Goal: Contribute content: Contribute content

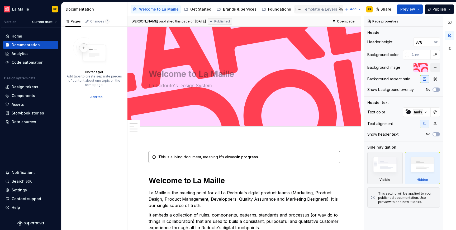
click at [309, 9] on div "Template & Levers" at bounding box center [320, 9] width 35 height 5
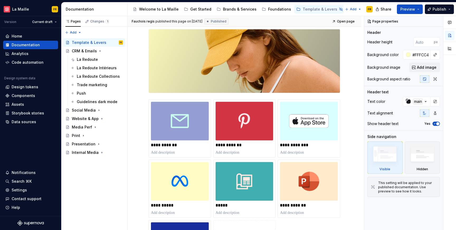
scroll to position [89, 0]
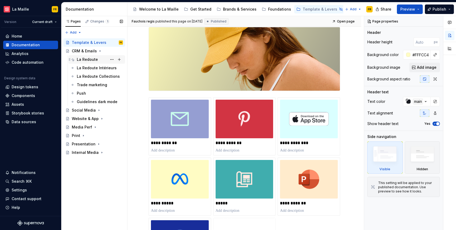
click at [87, 62] on div "La Redoute" at bounding box center [100, 59] width 46 height 7
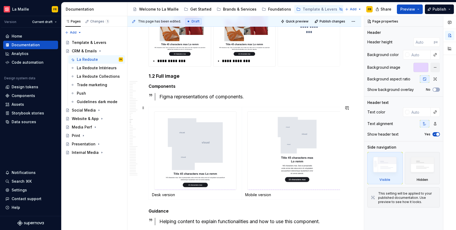
scroll to position [3229, 0]
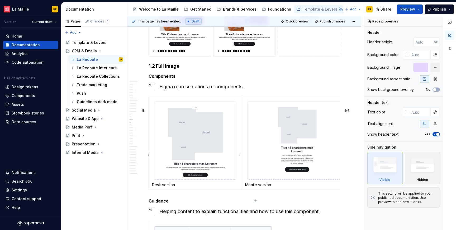
click at [200, 135] on img at bounding box center [195, 140] width 82 height 78
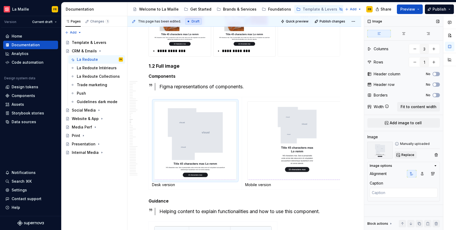
click at [406, 155] on span "Replace" at bounding box center [408, 155] width 13 height 4
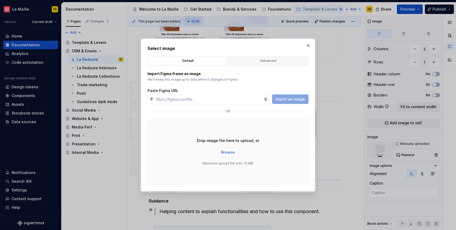
click at [230, 151] on span "Browse" at bounding box center [228, 151] width 14 height 5
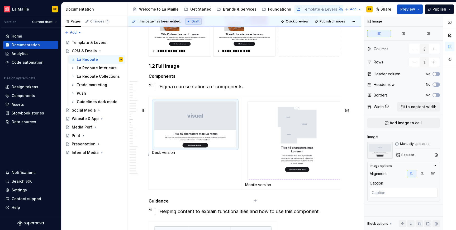
click at [300, 138] on img at bounding box center [297, 140] width 99 height 78
click at [404, 154] on span "Replace" at bounding box center [408, 155] width 13 height 4
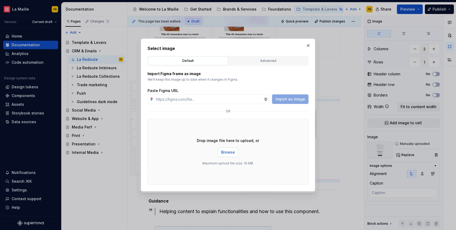
click at [228, 151] on span "Browse" at bounding box center [228, 151] width 14 height 5
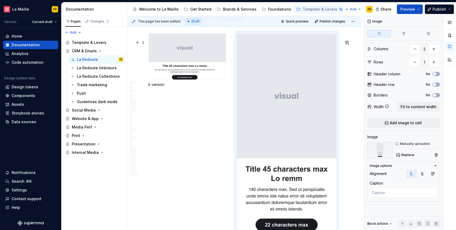
scroll to position [3296, 0]
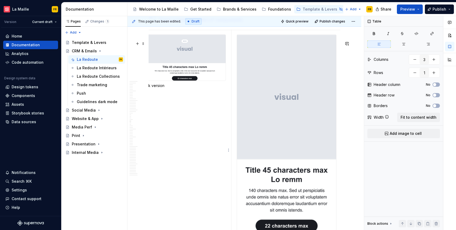
click at [212, 113] on td "Desk version" at bounding box center [184, 139] width 93 height 218
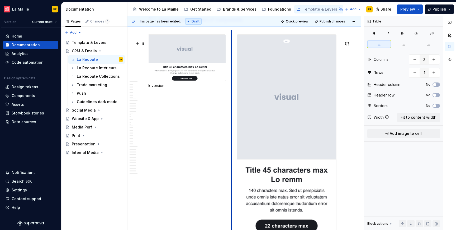
click at [232, 112] on td "Mobile version" at bounding box center [286, 139] width 111 height 218
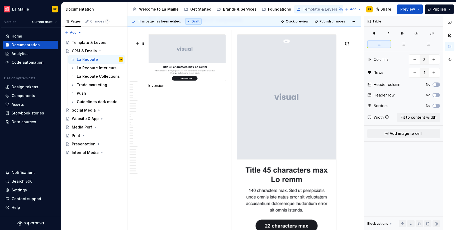
click at [286, 117] on img at bounding box center [286, 136] width 99 height 203
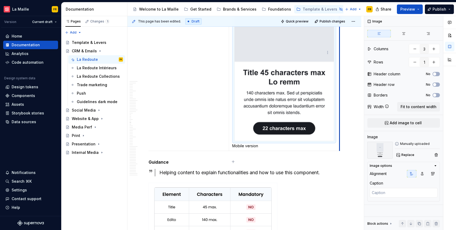
scroll to position [0, 0]
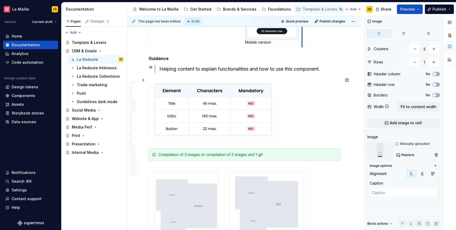
drag, startPoint x: 330, startPoint y: 150, endPoint x: 279, endPoint y: 80, distance: 86.0
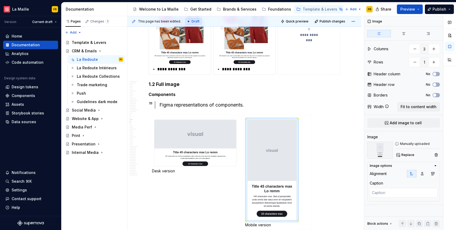
scroll to position [3178, 0]
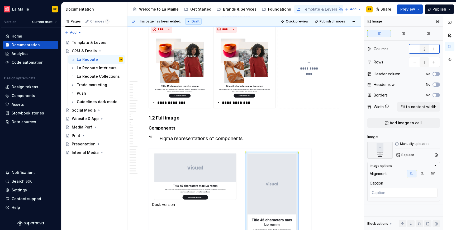
click at [435, 50] on button "button" at bounding box center [434, 49] width 10 height 10
type textarea "*"
type input "4"
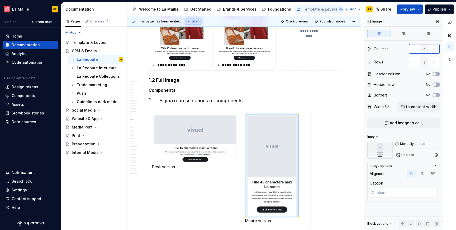
click at [414, 50] on button "button" at bounding box center [415, 49] width 10 height 10
type textarea "*"
type input "3"
click at [414, 50] on button "button" at bounding box center [415, 49] width 10 height 10
type textarea "*"
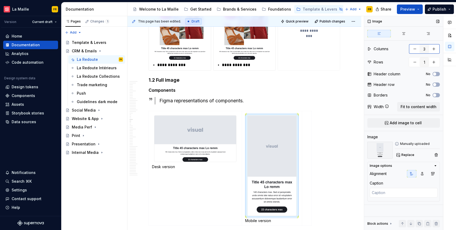
type input "2"
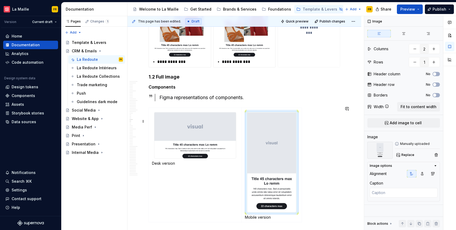
scroll to position [3287, 0]
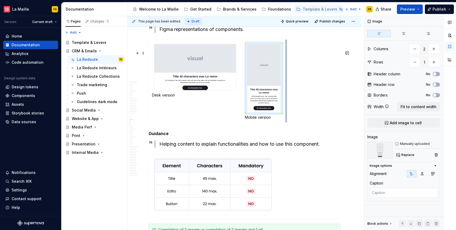
drag, startPoint x: 301, startPoint y: 153, endPoint x: 286, endPoint y: 134, distance: 25.0
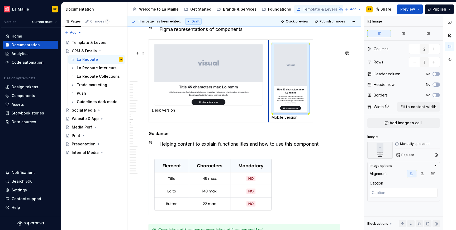
drag, startPoint x: 242, startPoint y: 89, endPoint x: 269, endPoint y: 97, distance: 27.8
click at [269, 97] on td "Mobile version" at bounding box center [291, 81] width 45 height 82
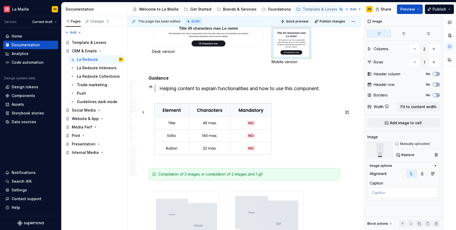
scroll to position [3346, 0]
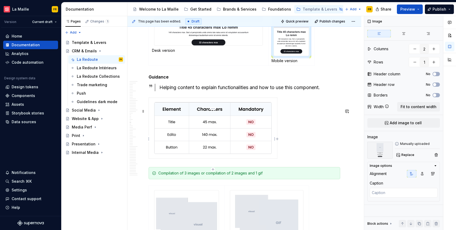
type textarea "*"
type input "1"
click at [214, 146] on img at bounding box center [212, 127] width 117 height 51
click at [250, 146] on img at bounding box center [212, 127] width 117 height 51
click at [406, 154] on span "Replace" at bounding box center [408, 155] width 13 height 4
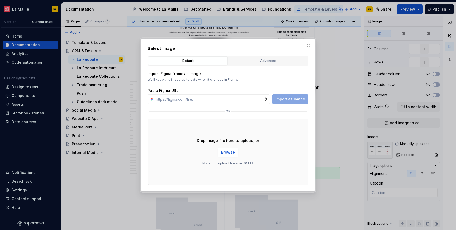
click at [228, 151] on span "Browse" at bounding box center [228, 151] width 14 height 5
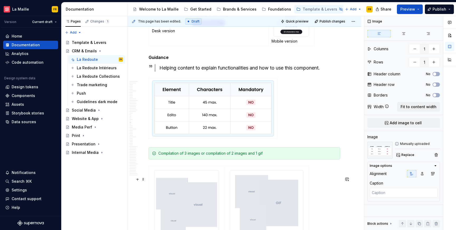
scroll to position [3365, 0]
click at [183, 72] on div "Helping content to explain functionalities and how to use this component." at bounding box center [249, 68] width 181 height 7
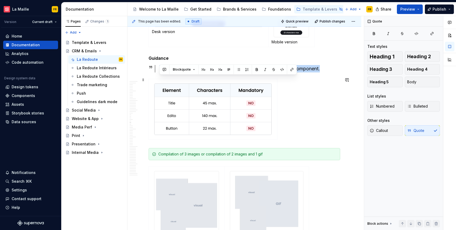
drag, startPoint x: 231, startPoint y: 81, endPoint x: 329, endPoint y: 81, distance: 98.5
click at [329, 72] on div "Helping content to explain functionalities and how to use this component." at bounding box center [249, 68] width 181 height 7
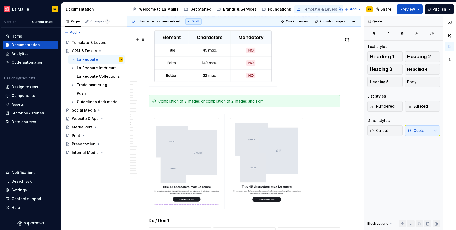
scroll to position [3421, 0]
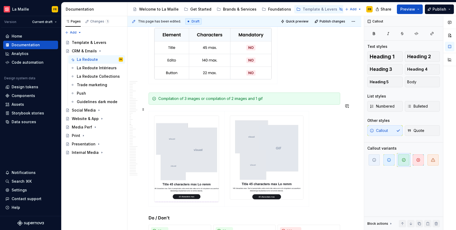
click at [186, 101] on div "Compilation of 3 images or compilation of 2 images and 1 gif" at bounding box center [247, 98] width 179 height 5
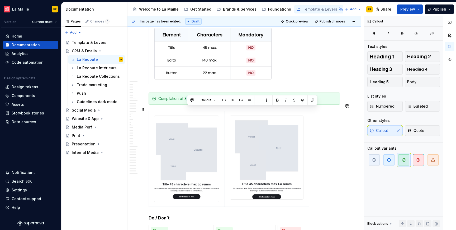
click at [186, 101] on div "Compilation of 3 images or compilation of 2 images and 1 gif" at bounding box center [247, 98] width 179 height 5
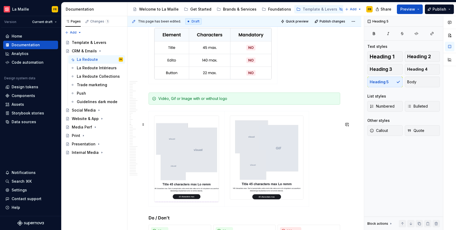
click at [325, 152] on div at bounding box center [245, 160] width 192 height 98
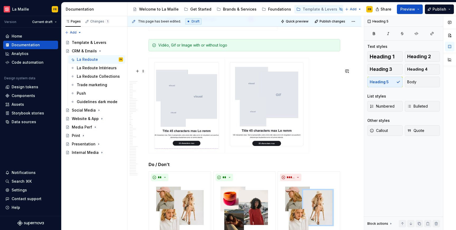
scroll to position [3474, 0]
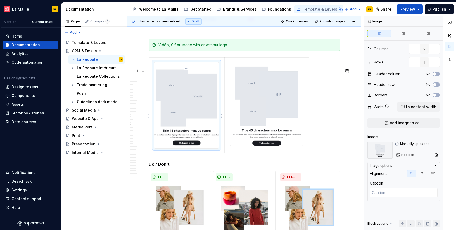
click at [191, 114] on img at bounding box center [186, 105] width 64 height 86
click at [405, 155] on span "Replace" at bounding box center [408, 155] width 13 height 4
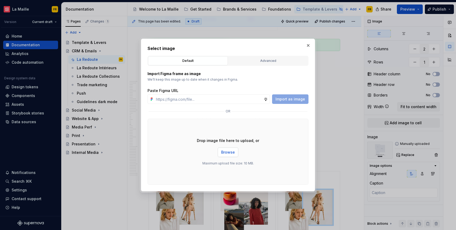
click at [224, 153] on span "Browse" at bounding box center [228, 151] width 14 height 5
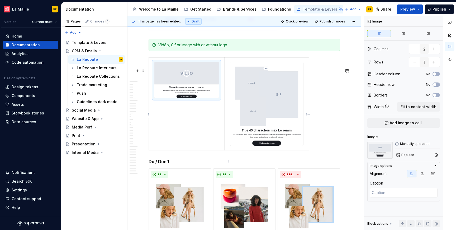
click at [257, 106] on img at bounding box center [266, 103] width 73 height 83
click at [404, 154] on span "Replace" at bounding box center [408, 155] width 13 height 4
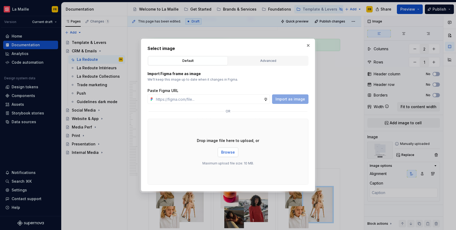
click at [227, 151] on span "Browse" at bounding box center [228, 151] width 14 height 5
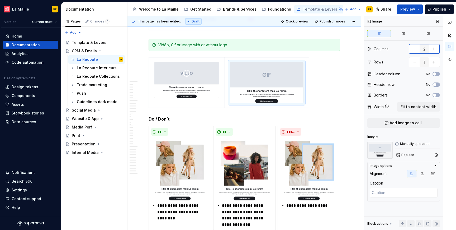
click at [435, 51] on button "button" at bounding box center [434, 49] width 10 height 10
type textarea "*"
type input "3"
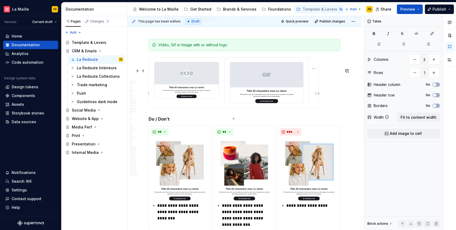
click at [314, 101] on td at bounding box center [314, 82] width 10 height 50
click at [405, 134] on span "Add image to cell" at bounding box center [406, 133] width 32 height 5
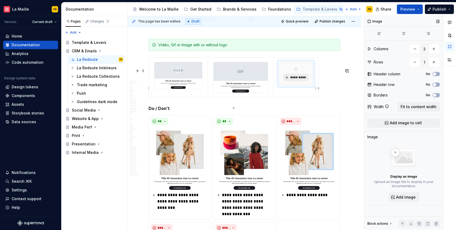
click at [297, 79] on span "*********" at bounding box center [298, 77] width 16 height 4
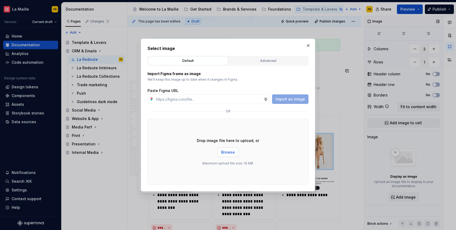
click at [227, 154] on span "Browse" at bounding box center [228, 151] width 14 height 5
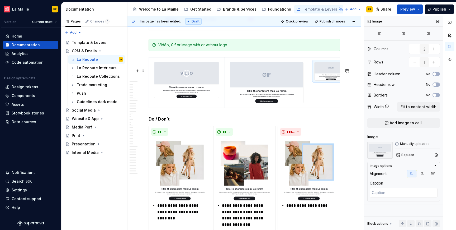
drag, startPoint x: 318, startPoint y: 99, endPoint x: 353, endPoint y: 101, distance: 34.7
click at [435, 49] on button "button" at bounding box center [434, 49] width 10 height 10
type textarea "*"
type input "4"
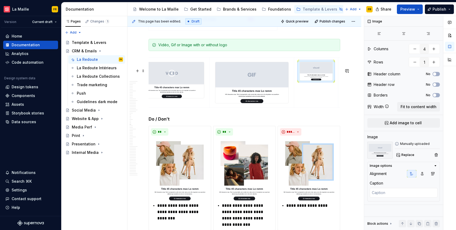
scroll to position [0, 23]
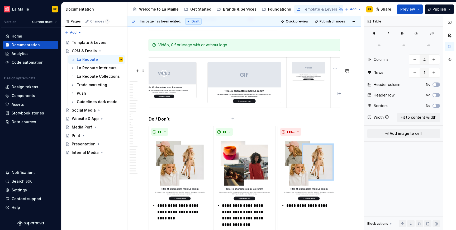
drag, startPoint x: 334, startPoint y: 107, endPoint x: 343, endPoint y: 117, distance: 12.9
click at [334, 107] on td at bounding box center [336, 82] width 10 height 50
click at [407, 133] on span "Add image to cell" at bounding box center [406, 133] width 32 height 5
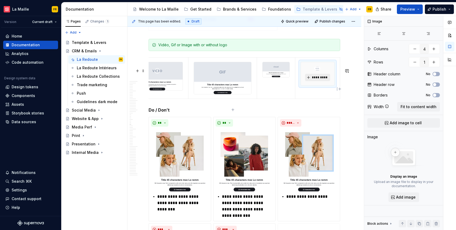
click at [314, 81] on button "*********" at bounding box center [317, 77] width 25 height 7
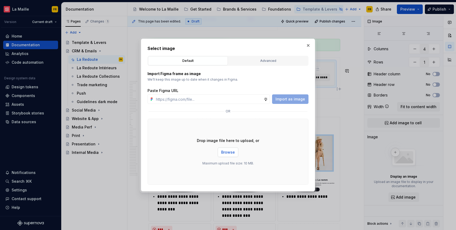
click at [227, 152] on span "Browse" at bounding box center [228, 151] width 14 height 5
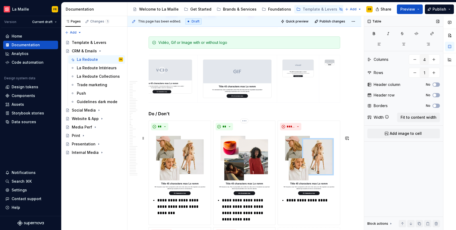
scroll to position [3431, 0]
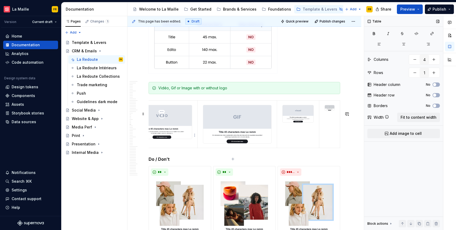
click at [186, 139] on img at bounding box center [162, 122] width 60 height 34
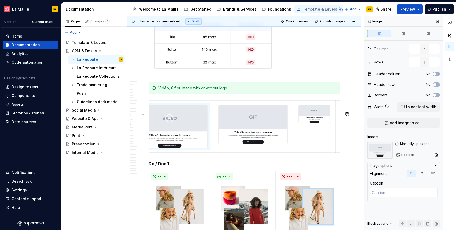
drag, startPoint x: 197, startPoint y: 150, endPoint x: 216, endPoint y: 166, distance: 25.1
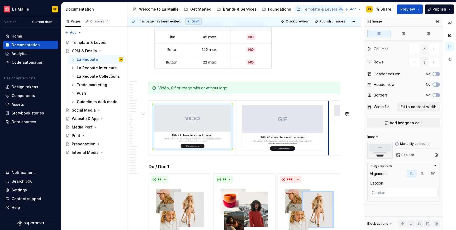
drag, startPoint x: 316, startPoint y: 154, endPoint x: 329, endPoint y: 153, distance: 12.5
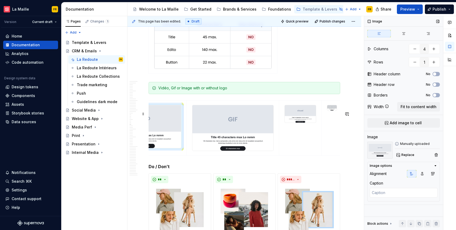
scroll to position [0, 52]
click at [306, 154] on td at bounding box center [298, 127] width 43 height 55
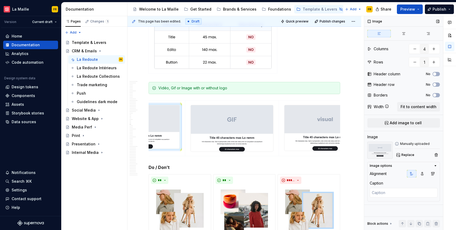
drag, startPoint x: 324, startPoint y: 157, endPoint x: 372, endPoint y: 160, distance: 48.5
click at [372, 160] on div "This page has been edited. Draft Quick preview Publish changes Hidden page CRM …" at bounding box center [292, 123] width 329 height 214
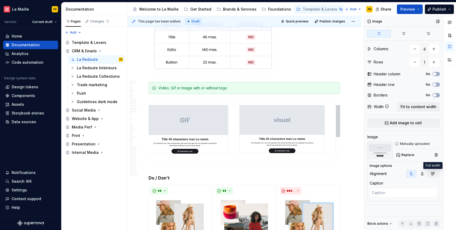
drag, startPoint x: 340, startPoint y: 155, endPoint x: 433, endPoint y: 170, distance: 94.9
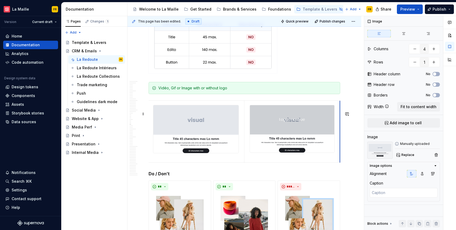
scroll to position [0, 191]
drag, startPoint x: 340, startPoint y: 160, endPoint x: 332, endPoint y: 161, distance: 7.2
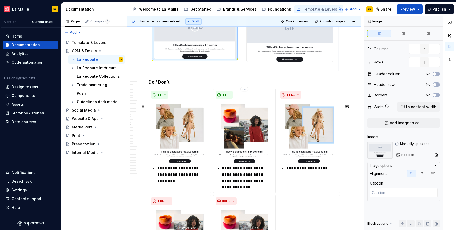
scroll to position [3576, 0]
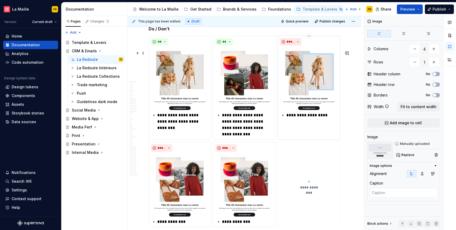
click at [295, 92] on img at bounding box center [309, 79] width 58 height 63
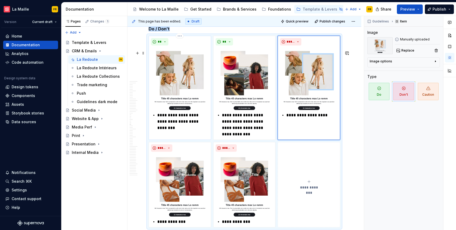
click at [165, 88] on img at bounding box center [180, 79] width 58 height 63
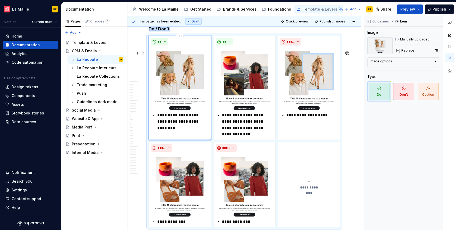
click at [188, 96] on img at bounding box center [180, 79] width 58 height 63
click at [407, 50] on span "Replace" at bounding box center [408, 50] width 13 height 4
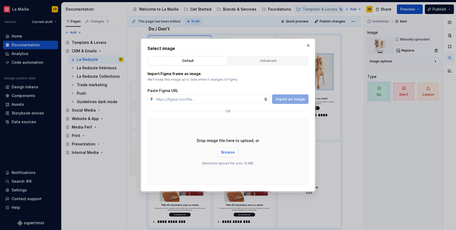
click at [226, 153] on span "Browse" at bounding box center [228, 151] width 14 height 5
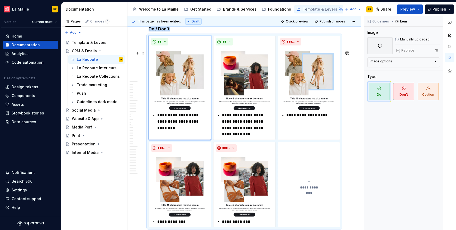
scroll to position [3596, 0]
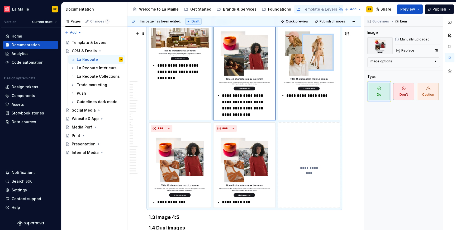
click at [254, 78] on img at bounding box center [245, 59] width 58 height 63
click at [410, 48] on span "Replace" at bounding box center [408, 50] width 13 height 4
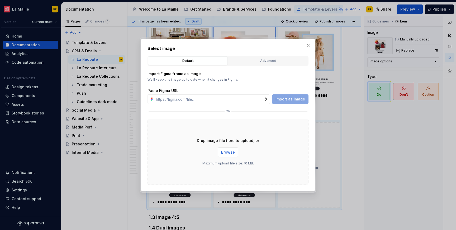
click at [234, 151] on span "Browse" at bounding box center [228, 151] width 14 height 5
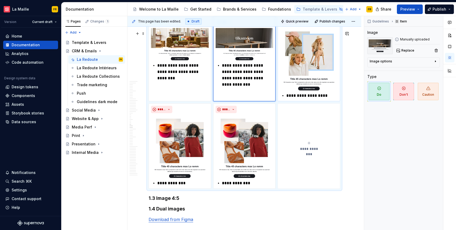
click at [300, 69] on img at bounding box center [309, 59] width 58 height 63
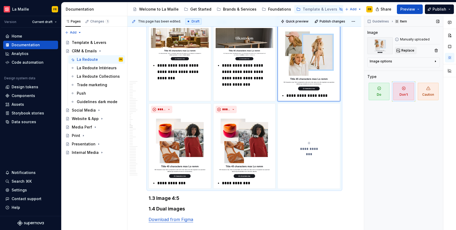
click at [403, 50] on span "Replace" at bounding box center [408, 50] width 13 height 4
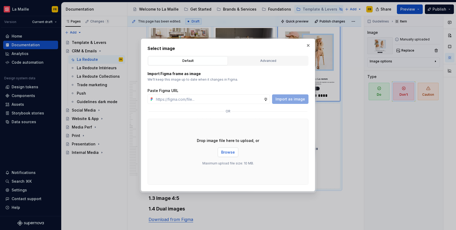
click at [227, 151] on span "Browse" at bounding box center [228, 151] width 14 height 5
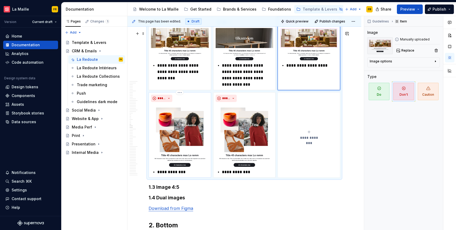
click at [174, 147] on img at bounding box center [180, 135] width 58 height 63
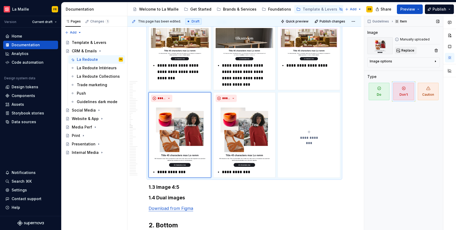
click at [406, 48] on span "Replace" at bounding box center [408, 50] width 13 height 4
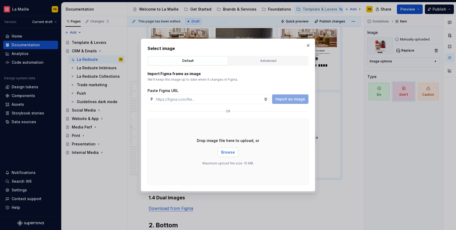
click at [230, 154] on span "Browse" at bounding box center [228, 151] width 14 height 5
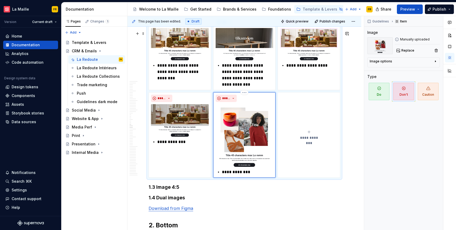
click at [250, 136] on img at bounding box center [245, 135] width 58 height 63
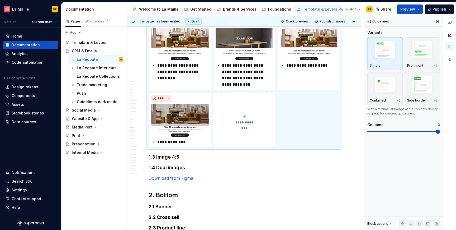
click at [436, 133] on span at bounding box center [438, 131] width 4 height 4
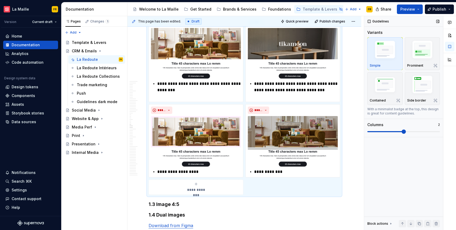
click at [404, 132] on span at bounding box center [386, 131] width 36 height 1
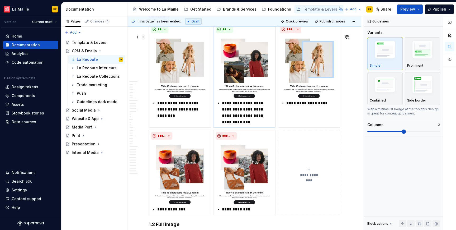
scroll to position [3077, 0]
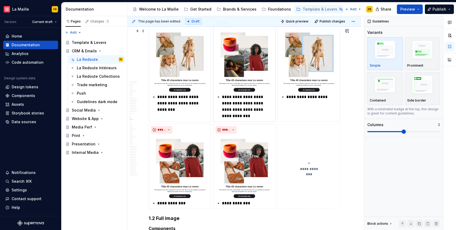
click at [269, 107] on p "**********" at bounding box center [247, 106] width 51 height 25
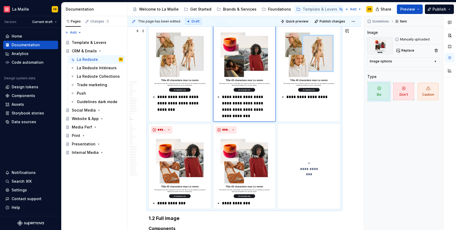
click at [316, 137] on button "**********" at bounding box center [309, 166] width 63 height 85
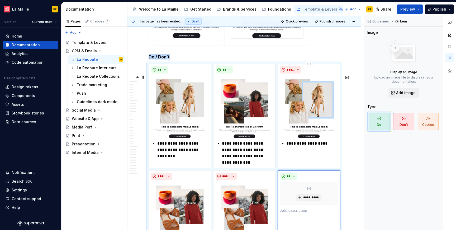
scroll to position [3029, 0]
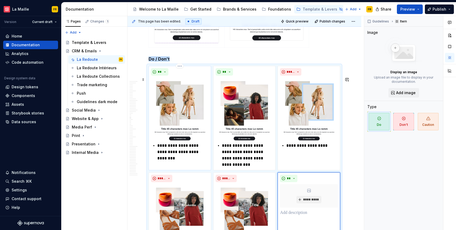
click at [185, 76] on div "**" at bounding box center [180, 71] width 58 height 7
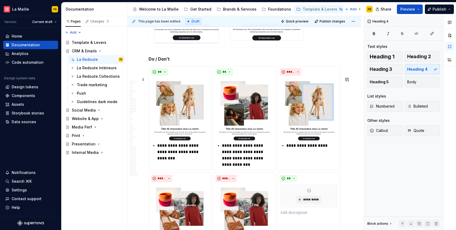
click at [283, 76] on div "**********" at bounding box center [245, 170] width 192 height 209
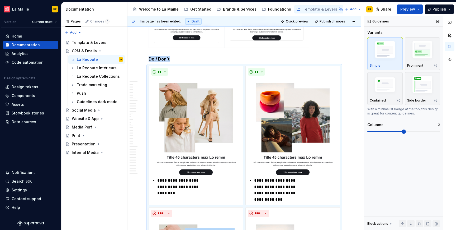
click at [404, 131] on span at bounding box center [386, 131] width 36 height 1
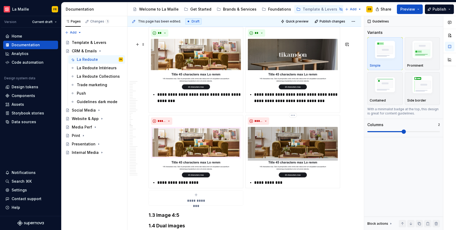
scroll to position [3787, 0]
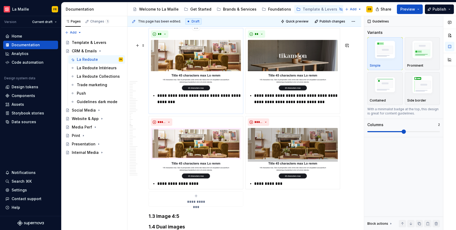
click at [177, 105] on p "**********" at bounding box center [199, 98] width 84 height 13
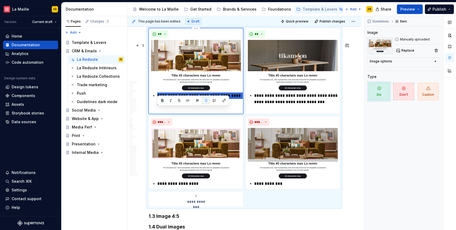
drag, startPoint x: 158, startPoint y: 112, endPoint x: 190, endPoint y: 125, distance: 34.7
click at [190, 114] on div "**********" at bounding box center [196, 71] width 95 height 86
click at [157, 99] on div "*****" at bounding box center [196, 95] width 90 height 6
type textarea "*"
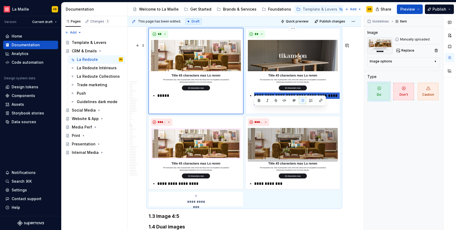
drag, startPoint x: 254, startPoint y: 111, endPoint x: 269, endPoint y: 126, distance: 21.5
click at [269, 114] on div "**********" at bounding box center [293, 71] width 95 height 86
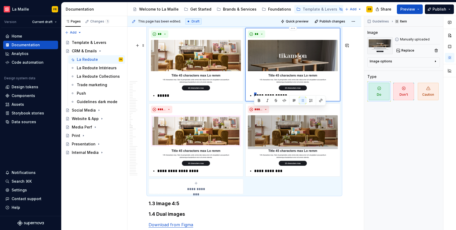
click at [253, 99] on div "**********" at bounding box center [293, 95] width 90 height 6
type textarea "*"
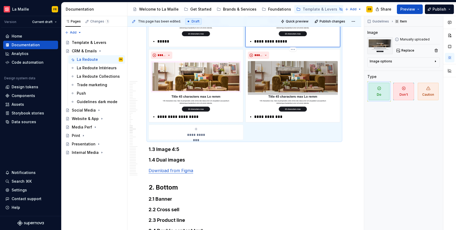
scroll to position [3842, 0]
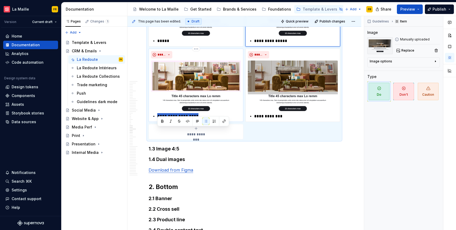
drag, startPoint x: 158, startPoint y: 131, endPoint x: 210, endPoint y: 132, distance: 51.5
click at [210, 119] on p "**********" at bounding box center [199, 116] width 84 height 6
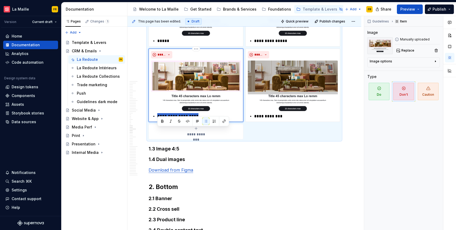
paste div
click at [157, 119] on p "**********" at bounding box center [199, 116] width 84 height 6
type textarea "*"
click at [263, 119] on p "**********" at bounding box center [296, 116] width 84 height 6
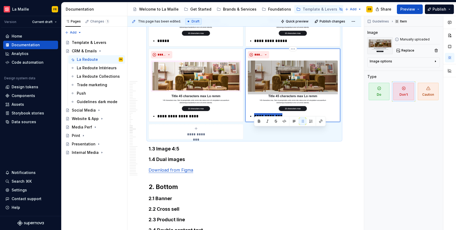
drag, startPoint x: 255, startPoint y: 129, endPoint x: 291, endPoint y: 133, distance: 36.9
click at [291, 119] on p "**********" at bounding box center [296, 116] width 84 height 6
click at [252, 119] on div "**********" at bounding box center [293, 116] width 90 height 6
type textarea "*"
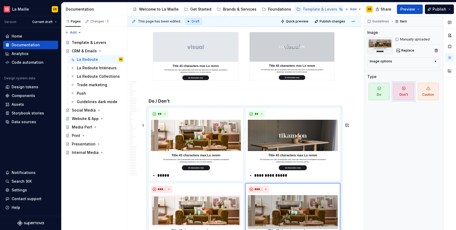
scroll to position [3622, 0]
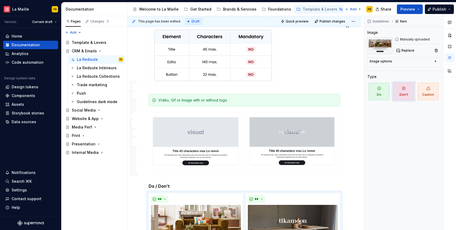
click at [0, 0] on button "Page tree" at bounding box center [0, 0] width 0 height 0
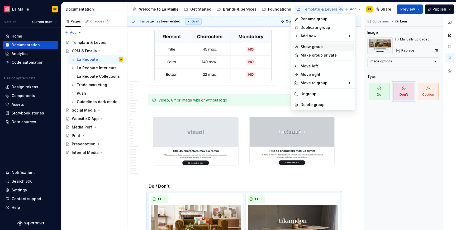
click at [308, 46] on div "Show group" at bounding box center [327, 46] width 52 height 5
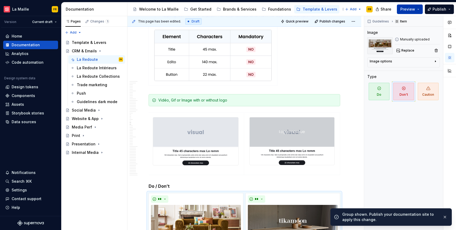
click at [410, 7] on span "Preview" at bounding box center [408, 9] width 15 height 5
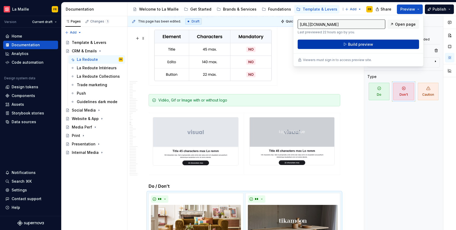
click at [361, 44] on span "Build preview" at bounding box center [360, 44] width 25 height 5
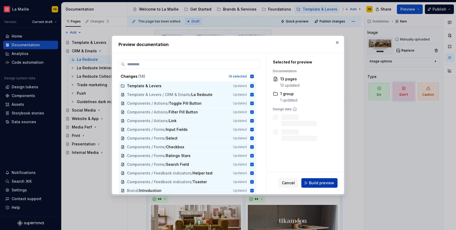
click at [326, 180] on button "Build preview" at bounding box center [320, 183] width 36 height 10
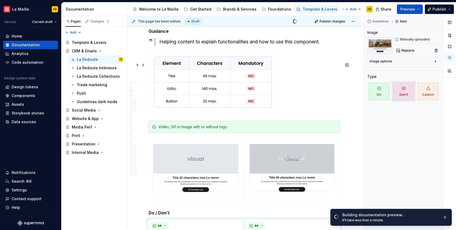
scroll to position [3591, 0]
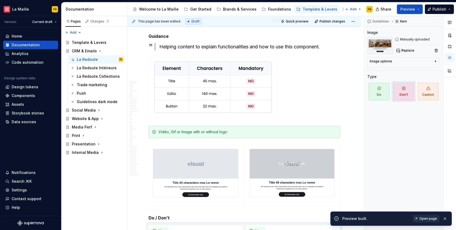
click at [421, 218] on span "Open page" at bounding box center [429, 218] width 18 height 4
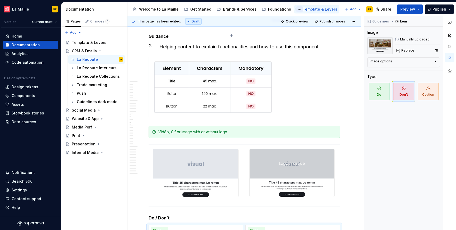
click at [297, 10] on button "Page tree" at bounding box center [300, 9] width 6 height 6
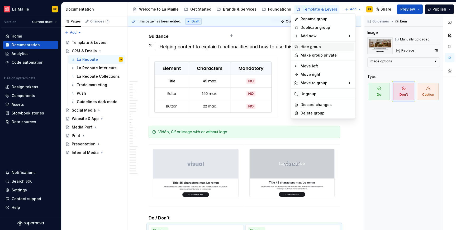
click at [304, 44] on div "Hide group" at bounding box center [327, 46] width 52 height 5
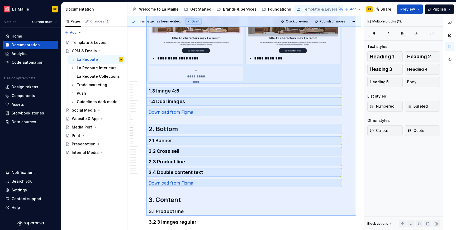
scroll to position [3901, 0]
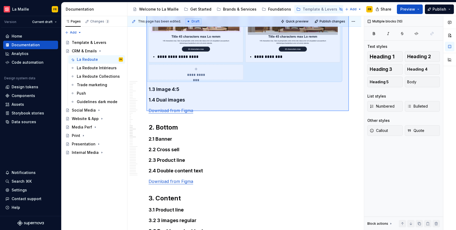
drag, startPoint x: 147, startPoint y: 58, endPoint x: 349, endPoint y: 111, distance: 209.4
click at [349, 111] on div "This page has been edited. Draft Quick preview Publish changes Hidden page CRM …" at bounding box center [246, 123] width 237 height 214
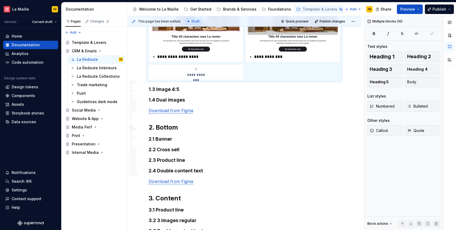
scroll to position [3825, 0]
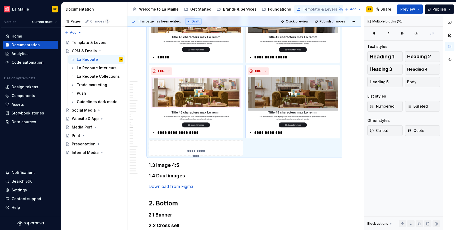
copy div "1.2 Full image Components Figma representations of components. Desk version Mob…"
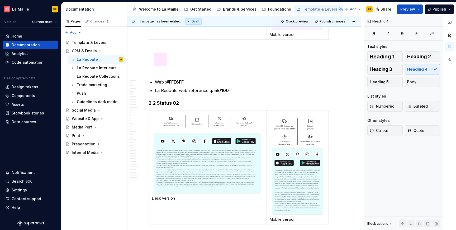
scroll to position [886, 0]
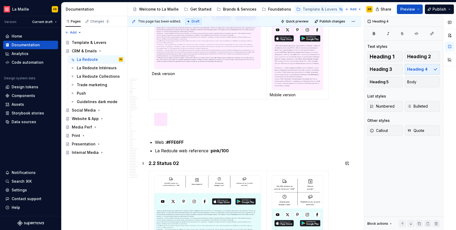
click at [170, 165] on h4 "2.2 Status 02" at bounding box center [245, 163] width 192 height 6
click at [167, 162] on h4 "2.2 Status 02" at bounding box center [245, 163] width 192 height 6
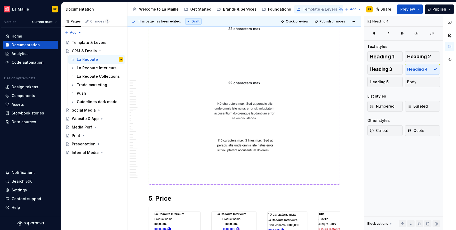
scroll to position [2473, 0]
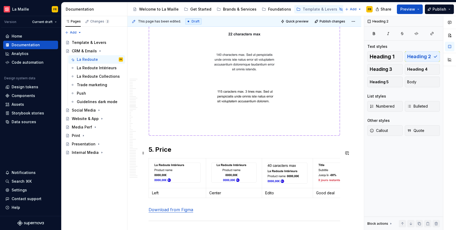
click at [167, 153] on h2 "5. Price" at bounding box center [245, 149] width 192 height 8
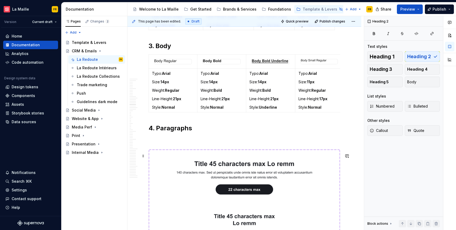
scroll to position [1898, 0]
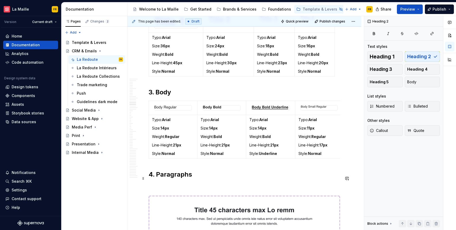
click at [178, 179] on h2 "4. Paragraphs" at bounding box center [245, 174] width 192 height 8
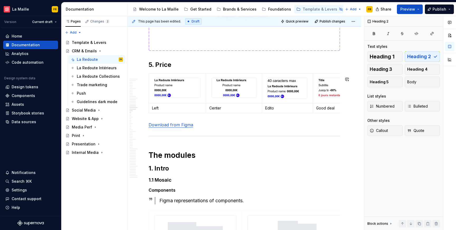
scroll to position [2607, 0]
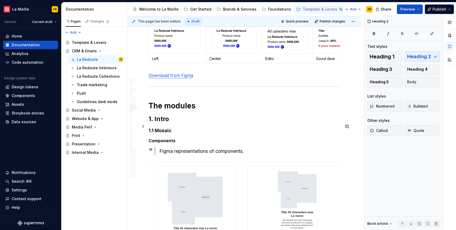
click at [164, 123] on h2 "1. Intro" at bounding box center [245, 119] width 192 height 8
click at [164, 134] on h4 "1.1 Mosaic" at bounding box center [245, 130] width 192 height 6
click at [379, 67] on span "Heading 3" at bounding box center [381, 69] width 22 height 5
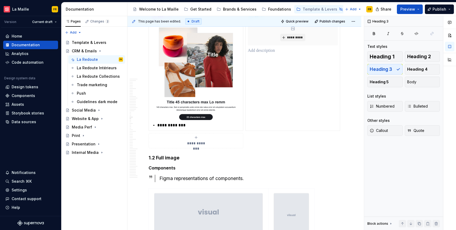
scroll to position [3343, 0]
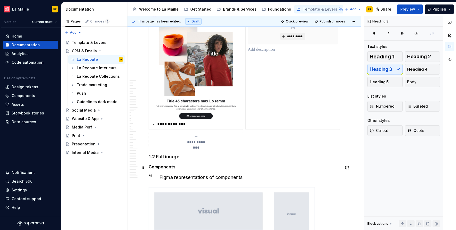
click at [171, 160] on h4 "1.2 Full image" at bounding box center [245, 156] width 192 height 6
click at [387, 72] on span "Heading 3" at bounding box center [381, 69] width 22 height 5
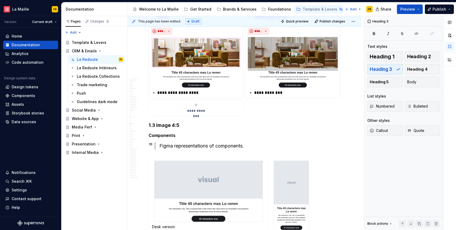
scroll to position [3872, 0]
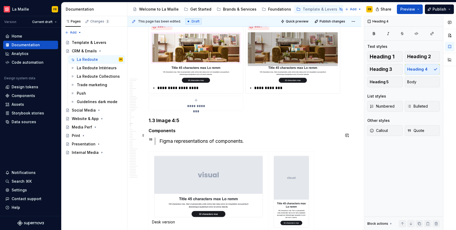
drag, startPoint x: 158, startPoint y: 137, endPoint x: 248, endPoint y: 121, distance: 91.2
click at [158, 124] on h4 "1.3 Image 4:5" at bounding box center [245, 120] width 192 height 6
click at [379, 69] on span "Heading 3" at bounding box center [381, 69] width 22 height 5
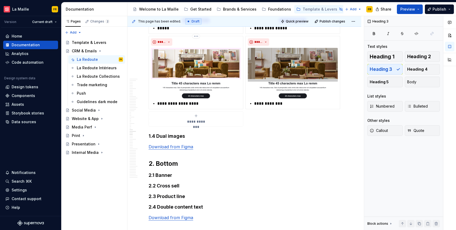
scroll to position [4355, 0]
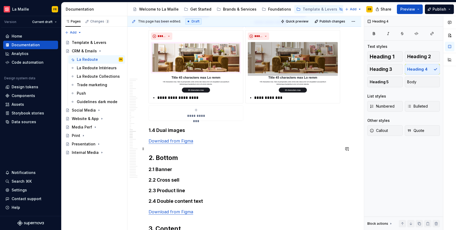
click at [180, 133] on h4 "1.4 Dual images" at bounding box center [245, 130] width 192 height 6
click at [375, 71] on span "Heading 3" at bounding box center [381, 69] width 22 height 5
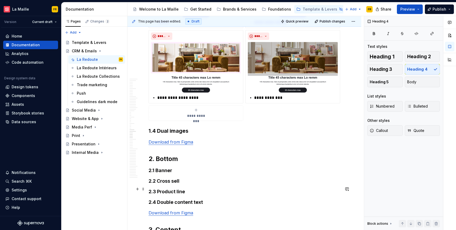
click at [171, 173] on h4 "2.1 Banner" at bounding box center [245, 170] width 192 height 6
click at [163, 173] on h4 "2.1 Banner" at bounding box center [245, 170] width 192 height 6
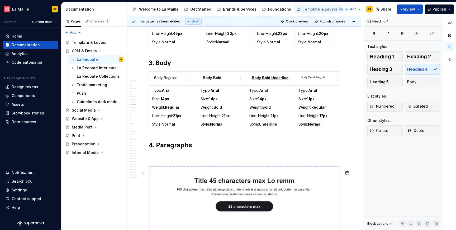
scroll to position [1831, 0]
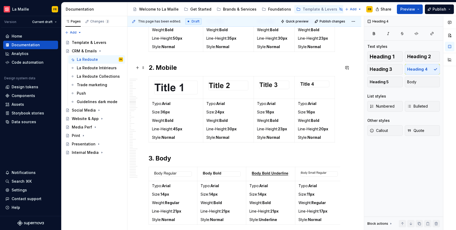
click at [172, 69] on h2 "2. Mobile" at bounding box center [245, 67] width 192 height 8
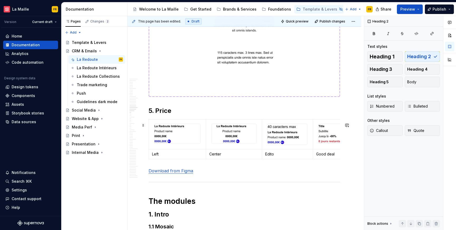
scroll to position [2602, 0]
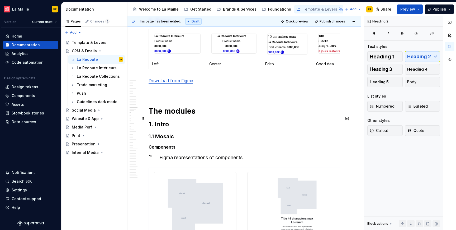
click at [187, 116] on h1 "The modules" at bounding box center [245, 111] width 192 height 10
click at [166, 128] on h2 "1. Intro" at bounding box center [245, 124] width 192 height 8
click at [171, 140] on h3 "1.1 Mosaic" at bounding box center [245, 136] width 192 height 7
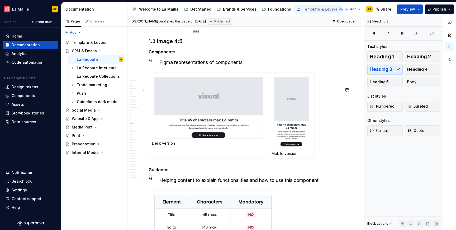
scroll to position [3964, 0]
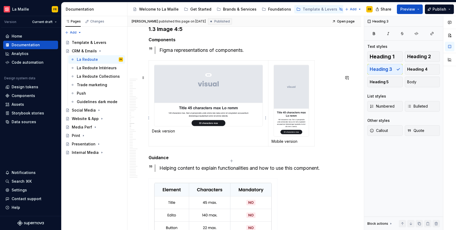
click at [206, 112] on img at bounding box center [208, 95] width 108 height 61
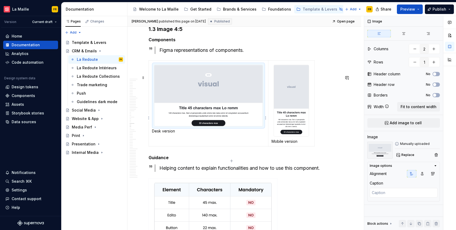
click at [206, 112] on img at bounding box center [208, 95] width 108 height 61
click at [404, 154] on span "Replace" at bounding box center [408, 155] width 13 height 4
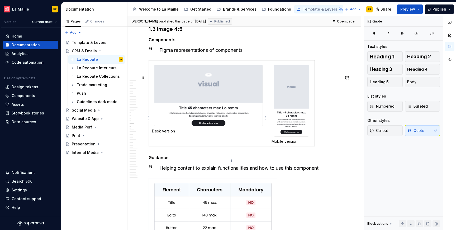
click at [201, 106] on img at bounding box center [208, 95] width 108 height 61
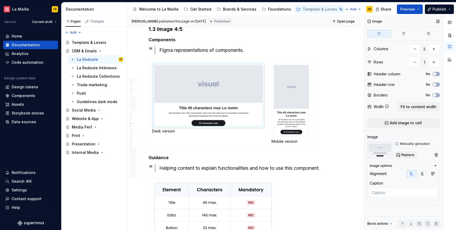
click at [405, 156] on span "Replace" at bounding box center [408, 155] width 13 height 4
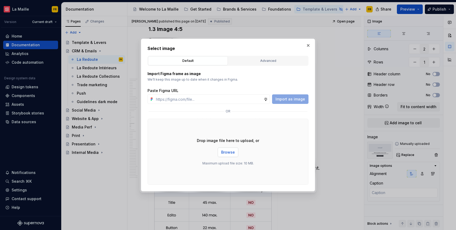
click at [229, 150] on span "Browse" at bounding box center [228, 151] width 14 height 5
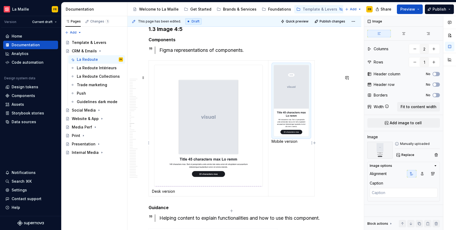
click at [291, 110] on img at bounding box center [291, 100] width 35 height 71
click at [405, 154] on span "Replace" at bounding box center [408, 155] width 13 height 4
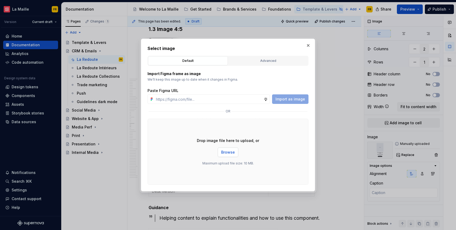
click at [232, 152] on span "Browse" at bounding box center [228, 151] width 14 height 5
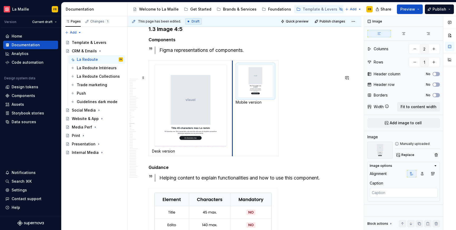
drag, startPoint x: 269, startPoint y: 151, endPoint x: 273, endPoint y: 139, distance: 12.2
click at [233, 139] on td "Mobile version" at bounding box center [256, 108] width 46 height 96
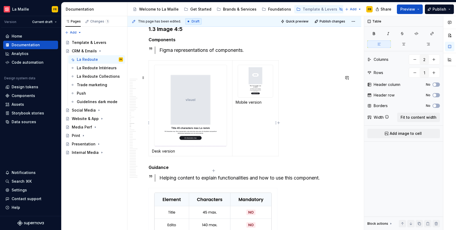
click at [279, 138] on table "Desk version Mobile version" at bounding box center [214, 108] width 130 height 96
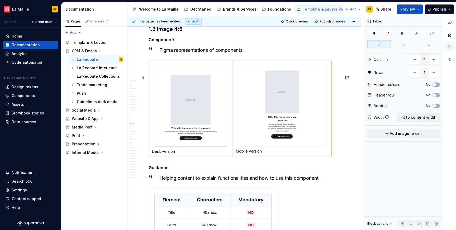
drag, startPoint x: 278, startPoint y: 138, endPoint x: 331, endPoint y: 146, distance: 53.4
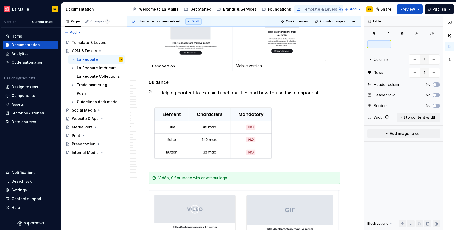
scroll to position [4052, 0]
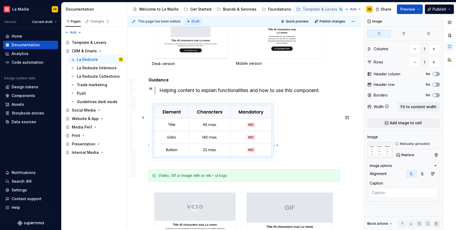
click at [178, 146] on img at bounding box center [212, 130] width 117 height 51
click at [405, 152] on button "Replace" at bounding box center [406, 154] width 22 height 7
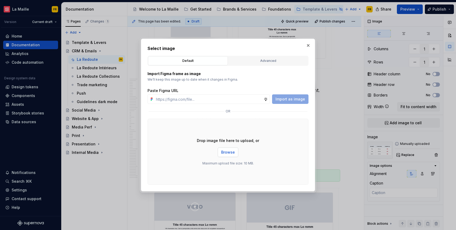
click at [233, 151] on span "Browse" at bounding box center [228, 151] width 14 height 5
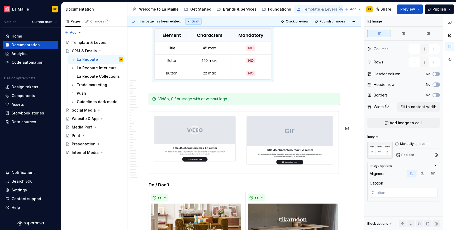
scroll to position [4129, 0]
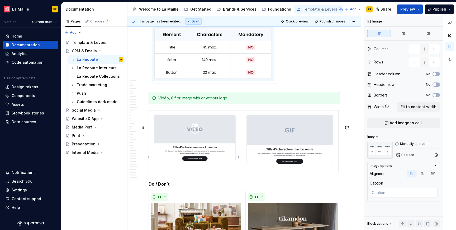
type textarea "*"
type input "4"
click at [216, 140] on img at bounding box center [194, 137] width 81 height 45
click at [405, 153] on span "Replace" at bounding box center [408, 155] width 13 height 4
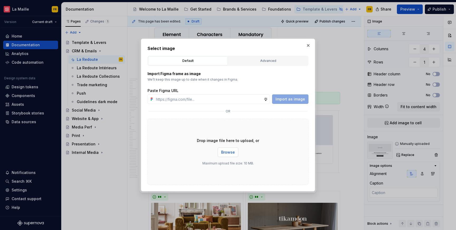
click at [227, 154] on span "Browse" at bounding box center [228, 151] width 14 height 5
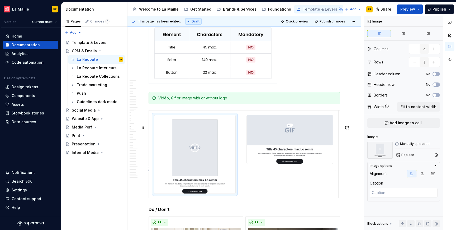
click at [293, 149] on img at bounding box center [290, 139] width 86 height 48
click at [404, 154] on span "Replace" at bounding box center [408, 155] width 13 height 4
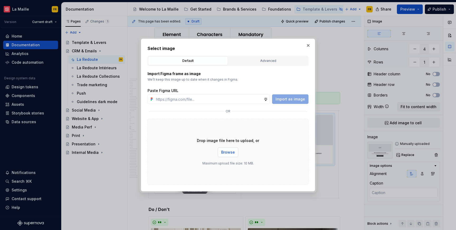
click at [231, 152] on span "Browse" at bounding box center [228, 151] width 14 height 5
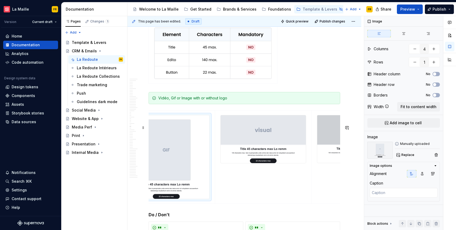
scroll to position [0, 123]
click at [262, 144] on img at bounding box center [264, 139] width 85 height 48
click at [406, 154] on span "Replace" at bounding box center [408, 155] width 13 height 4
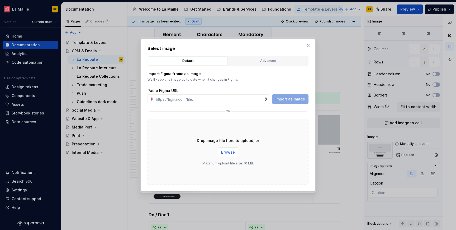
click at [225, 154] on span "Browse" at bounding box center [228, 151] width 14 height 5
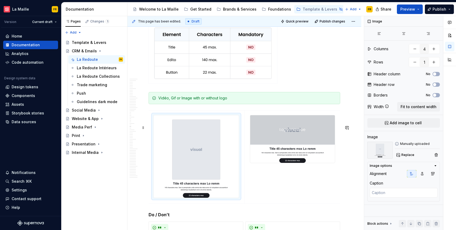
scroll to position [0, 191]
click at [290, 152] on img at bounding box center [292, 139] width 85 height 48
click at [405, 153] on span "Replace" at bounding box center [408, 155] width 13 height 4
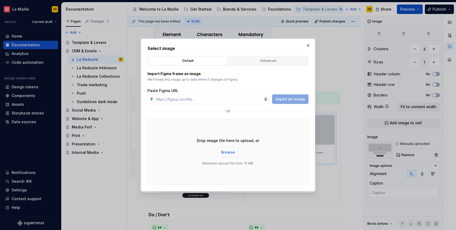
click at [224, 153] on span "Browse" at bounding box center [228, 151] width 14 height 5
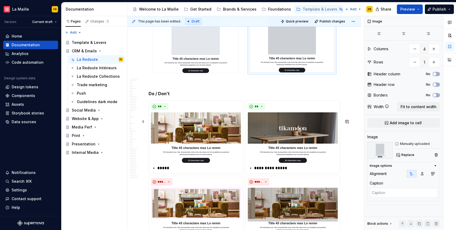
scroll to position [4291, 0]
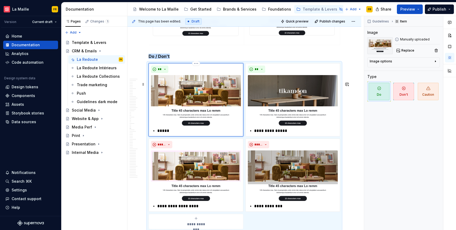
click at [190, 115] on img at bounding box center [196, 100] width 90 height 50
click at [412, 50] on span "Replace" at bounding box center [408, 50] width 13 height 4
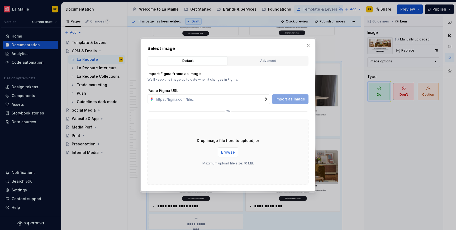
click at [230, 152] on span "Browse" at bounding box center [228, 151] width 14 height 5
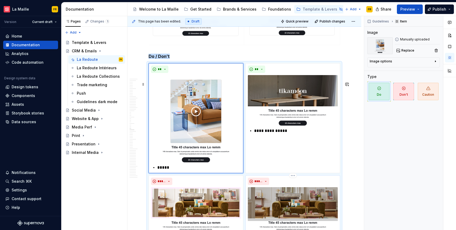
scroll to position [4316, 0]
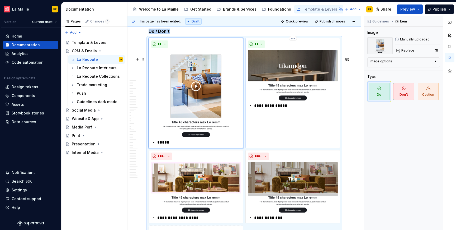
drag, startPoint x: 292, startPoint y: 96, endPoint x: 303, endPoint y: 98, distance: 11.3
click at [292, 96] on img at bounding box center [293, 75] width 90 height 50
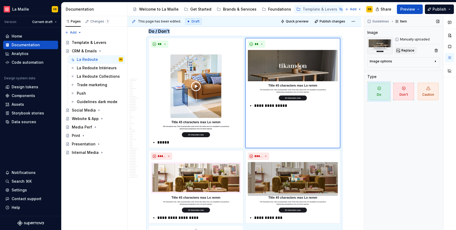
click at [410, 51] on span "Replace" at bounding box center [408, 50] width 13 height 4
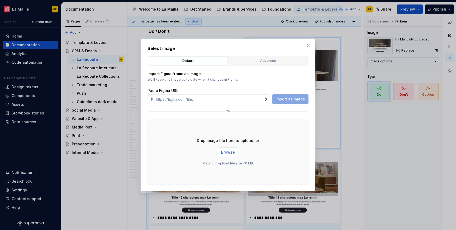
click at [224, 152] on span "Browse" at bounding box center [228, 151] width 14 height 5
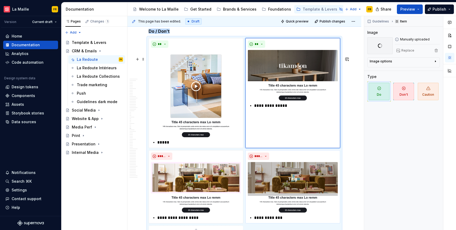
scroll to position [4352, 0]
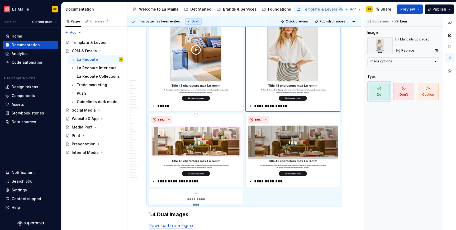
click at [204, 172] on img at bounding box center [196, 150] width 90 height 50
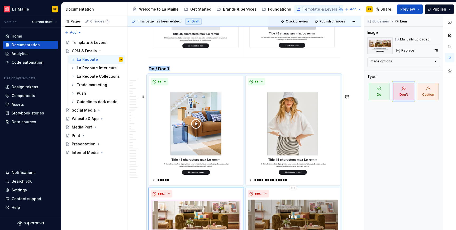
scroll to position [4273, 0]
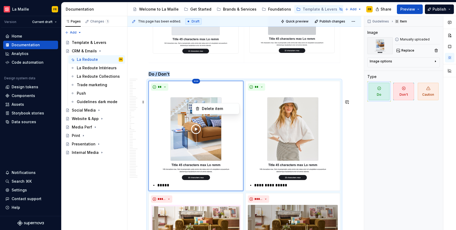
click at [194, 97] on html "[PERSON_NAME] FR Version Current draft Home Documentation Analytics Code automa…" at bounding box center [228, 115] width 456 height 230
click at [146, 119] on html "[PERSON_NAME] FR Version Current draft Home Documentation Analytics Code automa…" at bounding box center [228, 115] width 456 height 230
click at [149, 120] on div "** *****" at bounding box center [196, 136] width 95 height 110
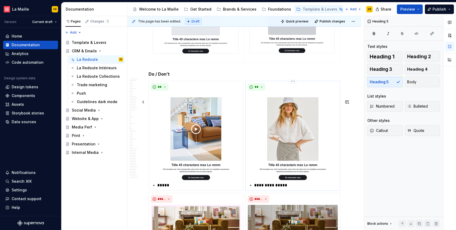
drag, startPoint x: 241, startPoint y: 96, endPoint x: 281, endPoint y: 137, distance: 57.3
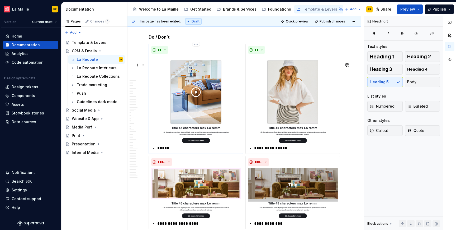
scroll to position [4311, 0]
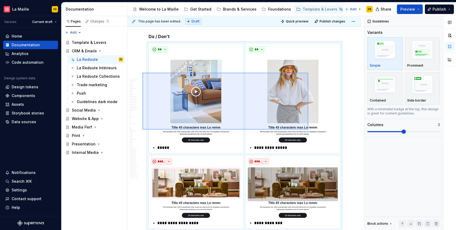
drag, startPoint x: 174, startPoint y: 83, endPoint x: 342, endPoint y: 138, distance: 176.7
click at [341, 138] on div "This page has been edited. Draft Quick preview Publish changes Hidden page CRM …" at bounding box center [246, 123] width 237 height 214
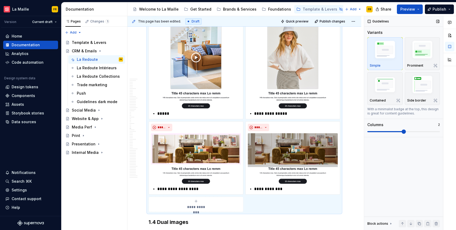
click at [437, 130] on span at bounding box center [404, 131] width 73 height 4
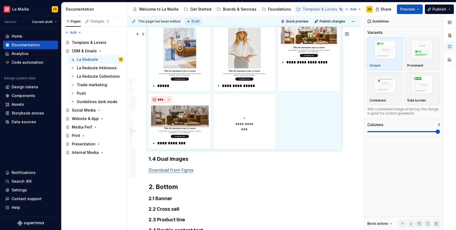
scroll to position [4274, 0]
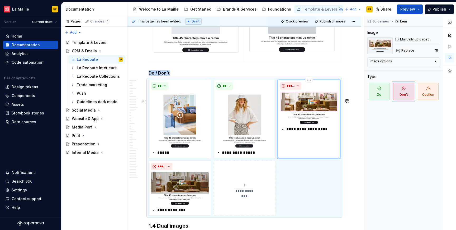
click at [324, 124] on img at bounding box center [309, 108] width 58 height 32
click at [317, 123] on img at bounding box center [309, 108] width 58 height 32
click at [406, 49] on span "Replace" at bounding box center [408, 50] width 13 height 4
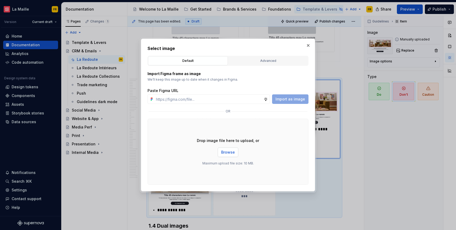
click at [226, 152] on span "Browse" at bounding box center [228, 151] width 14 height 5
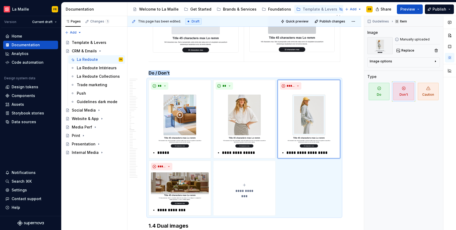
scroll to position [4286, 0]
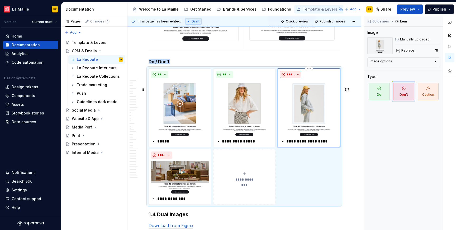
click at [288, 77] on span "*****" at bounding box center [291, 74] width 8 height 4
click at [296, 106] on span "Do" at bounding box center [303, 103] width 45 height 8
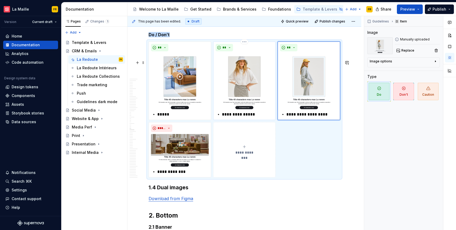
scroll to position [4321, 0]
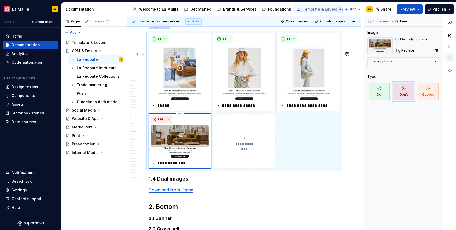
click at [187, 152] on img at bounding box center [180, 141] width 58 height 32
click at [408, 51] on span "Replace" at bounding box center [408, 50] width 13 height 4
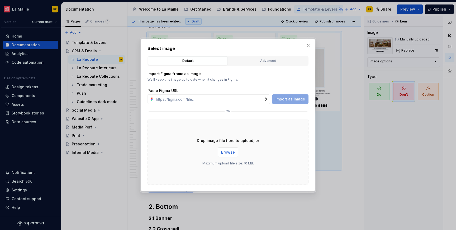
click at [226, 150] on span "Browse" at bounding box center [228, 151] width 14 height 5
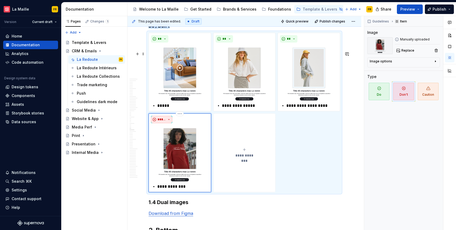
click at [168, 123] on button "*****" at bounding box center [161, 119] width 21 height 7
click at [180, 150] on div "Do" at bounding box center [181, 147] width 28 height 5
click at [240, 158] on div "**********" at bounding box center [245, 152] width 58 height 11
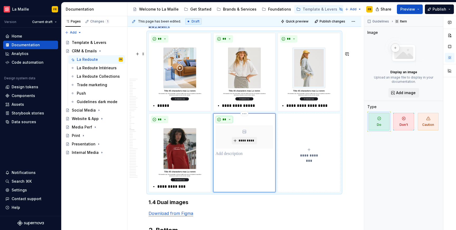
click at [227, 123] on button "**" at bounding box center [224, 119] width 17 height 7
click at [232, 155] on div "Don't" at bounding box center [237, 156] width 10 height 5
click at [242, 143] on span "*********" at bounding box center [246, 140] width 16 height 4
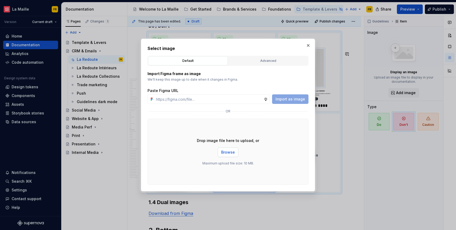
click at [232, 151] on span "Browse" at bounding box center [228, 151] width 14 height 5
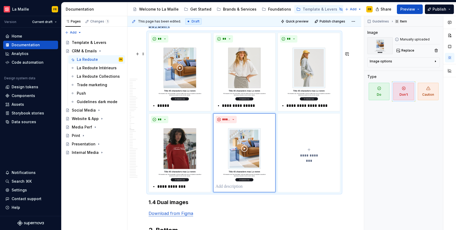
click at [304, 158] on span "**********" at bounding box center [309, 155] width 24 height 5
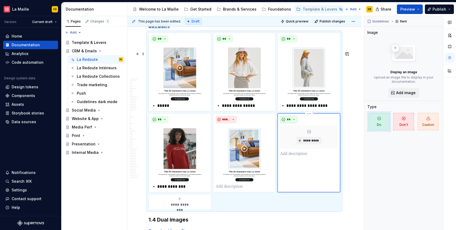
click at [288, 121] on span "**" at bounding box center [289, 119] width 4 height 4
drag, startPoint x: 290, startPoint y: 155, endPoint x: 293, endPoint y: 156, distance: 3.5
click at [290, 155] on div "Suggestions" at bounding box center [292, 156] width 4 height 4
click at [310, 143] on span "*********" at bounding box center [311, 140] width 16 height 4
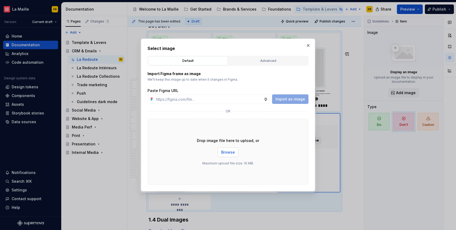
click at [232, 156] on button "Browse" at bounding box center [228, 152] width 21 height 10
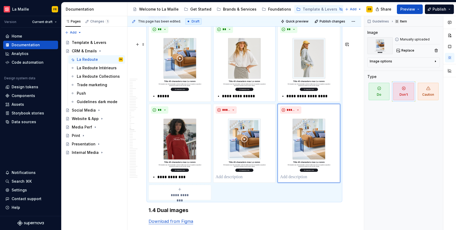
scroll to position [4401, 0]
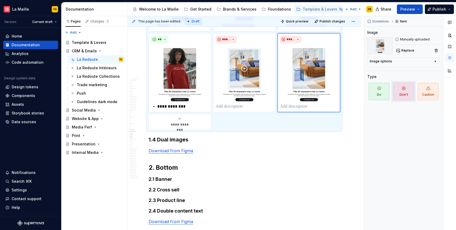
click at [182, 121] on icon "submit" at bounding box center [180, 118] width 4 height 4
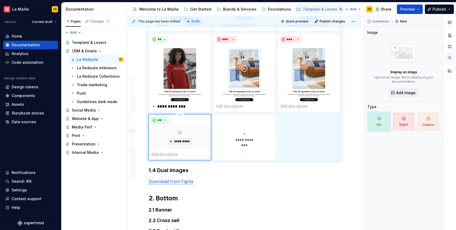
click at [159, 122] on span "**" at bounding box center [160, 120] width 4 height 4
click at [166, 156] on span "Don't" at bounding box center [174, 157] width 45 height 8
click at [175, 143] on span "*********" at bounding box center [182, 141] width 16 height 4
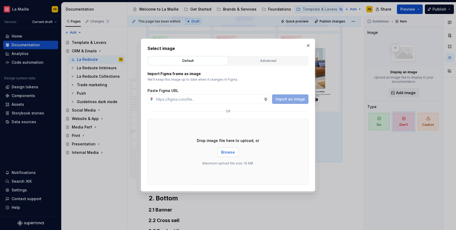
click at [225, 153] on span "Browse" at bounding box center [228, 151] width 14 height 5
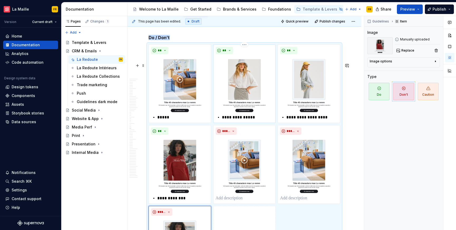
scroll to position [4320, 0]
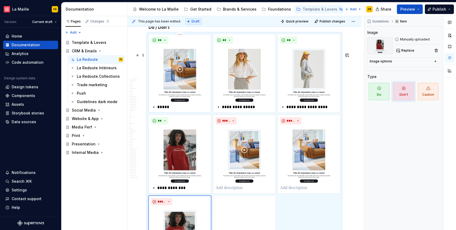
click at [164, 110] on p "*****" at bounding box center [182, 107] width 51 height 6
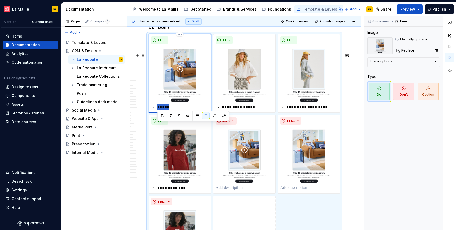
click at [164, 110] on p "*****" at bounding box center [182, 107] width 51 height 6
paste div
click at [158, 110] on p "*****" at bounding box center [182, 107] width 51 height 6
type textarea "*"
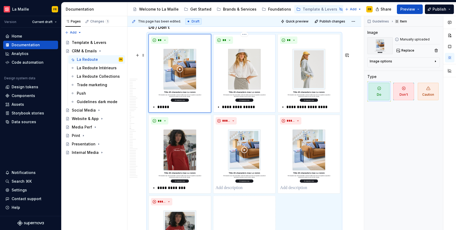
click at [246, 110] on p "**********" at bounding box center [247, 107] width 51 height 6
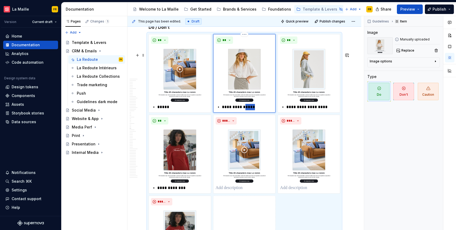
click at [246, 110] on p "**********" at bounding box center [247, 107] width 51 height 6
click at [233, 110] on p "**********" at bounding box center [247, 107] width 51 height 6
click at [221, 110] on div "*****" at bounding box center [245, 107] width 58 height 6
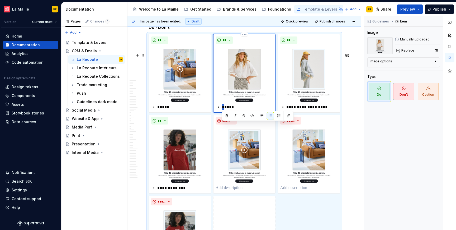
type textarea "*"
click at [166, 110] on p "*****" at bounding box center [182, 107] width 51 height 6
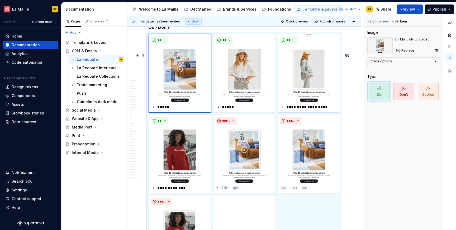
click at [303, 110] on p "**********" at bounding box center [312, 107] width 51 height 6
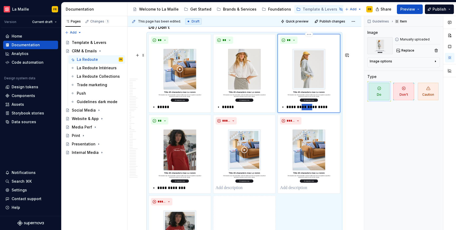
click at [303, 110] on p "**********" at bounding box center [312, 107] width 51 height 6
click at [287, 110] on p "**********" at bounding box center [312, 107] width 51 height 6
type textarea "*"
click at [167, 191] on p "**********" at bounding box center [182, 188] width 51 height 6
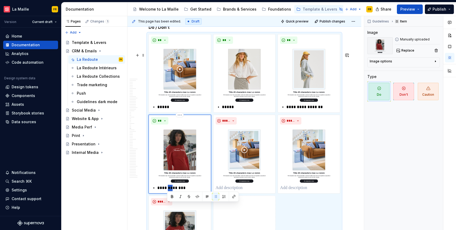
click at [167, 191] on p "**********" at bounding box center [182, 188] width 51 height 6
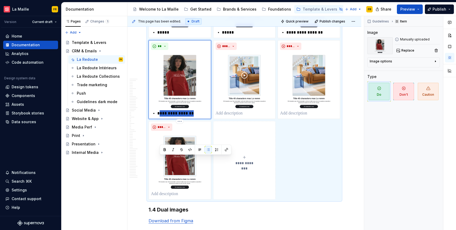
scroll to position [4439, 0]
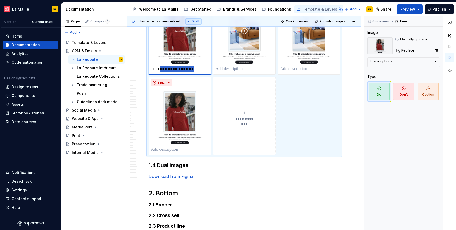
click at [163, 72] on div "**********" at bounding box center [180, 35] width 58 height 74
click at [159, 72] on p "**********" at bounding box center [182, 69] width 51 height 6
click at [158, 72] on p "**********" at bounding box center [182, 69] width 51 height 6
type textarea "*"
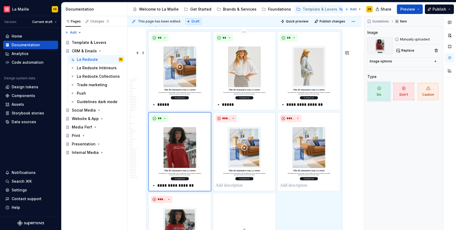
scroll to position [4327, 0]
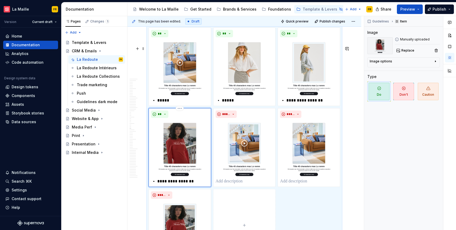
click at [168, 184] on p "**********" at bounding box center [182, 181] width 51 height 6
click at [157, 184] on div "**********" at bounding box center [180, 181] width 58 height 6
click at [238, 184] on p at bounding box center [245, 181] width 58 height 6
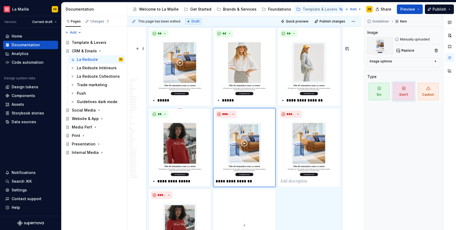
click at [167, 184] on p "**********" at bounding box center [182, 181] width 51 height 6
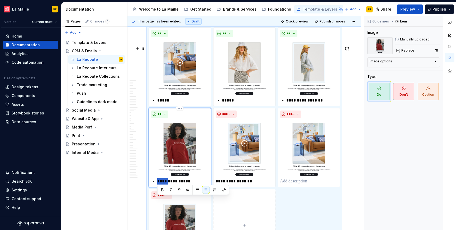
click at [167, 184] on p "**********" at bounding box center [182, 181] width 51 height 6
click at [237, 184] on p "**********" at bounding box center [245, 181] width 58 height 6
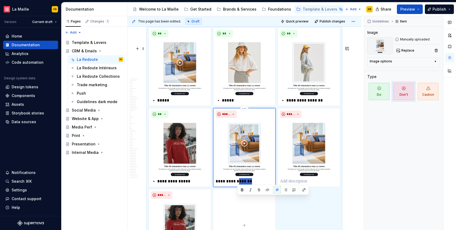
click at [237, 184] on p "**********" at bounding box center [245, 181] width 58 height 6
click at [224, 184] on p "**********" at bounding box center [247, 181] width 51 height 6
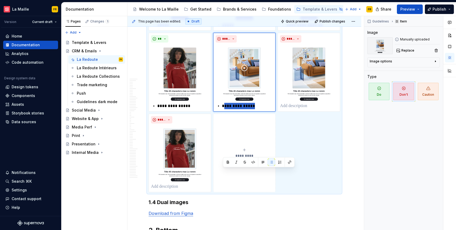
drag, startPoint x: 223, startPoint y: 199, endPoint x: 251, endPoint y: 204, distance: 28.4
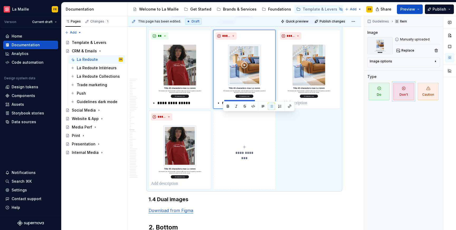
scroll to position [4404, 0]
click at [230, 106] on p "**********" at bounding box center [247, 103] width 51 height 6
drag, startPoint x: 223, startPoint y: 121, endPoint x: 256, endPoint y: 122, distance: 32.8
click at [261, 106] on p "**********" at bounding box center [247, 103] width 51 height 6
click at [222, 106] on p "**********" at bounding box center [247, 103] width 51 height 6
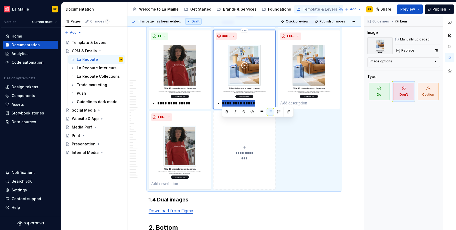
drag, startPoint x: 222, startPoint y: 121, endPoint x: 264, endPoint y: 124, distance: 42.7
click at [264, 109] on div "**********" at bounding box center [244, 69] width 63 height 78
paste div
click at [222, 106] on p "**********" at bounding box center [247, 103] width 51 height 6
type textarea "*"
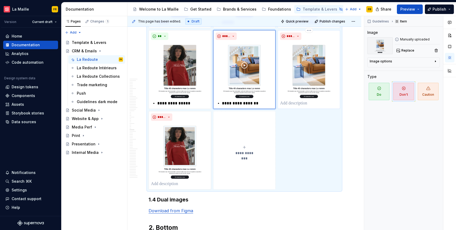
click at [289, 106] on p at bounding box center [309, 103] width 58 height 6
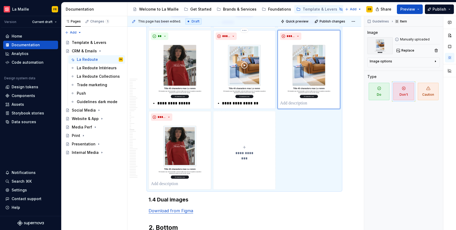
click at [249, 106] on p "**********" at bounding box center [247, 103] width 51 height 6
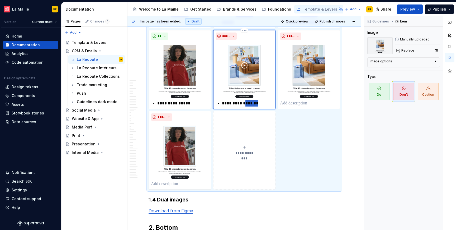
click at [249, 106] on p "**********" at bounding box center [247, 103] width 51 height 6
click at [295, 106] on p at bounding box center [309, 103] width 58 height 6
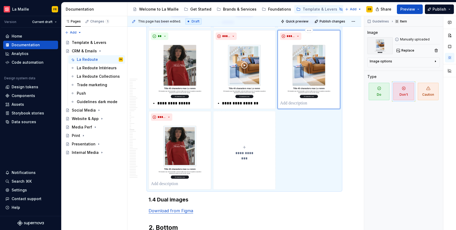
click at [295, 106] on p at bounding box center [309, 103] width 58 height 6
click at [305, 106] on p at bounding box center [309, 103] width 58 height 6
drag, startPoint x: 287, startPoint y: 121, endPoint x: 337, endPoint y: 123, distance: 50.2
click at [337, 106] on p "**********" at bounding box center [312, 103] width 51 height 6
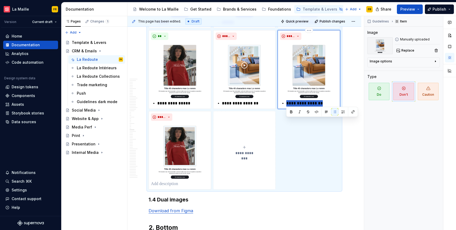
paste div
click at [287, 106] on p "**********" at bounding box center [312, 103] width 51 height 6
type textarea "*"
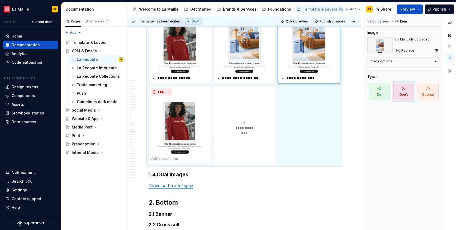
scroll to position [4430, 0]
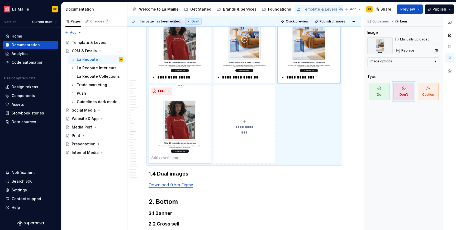
click at [162, 161] on p at bounding box center [180, 158] width 58 height 6
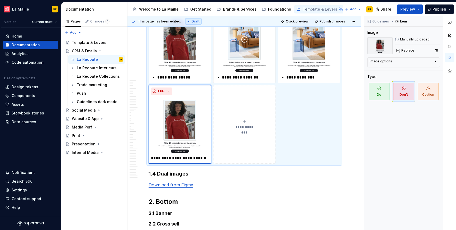
drag, startPoint x: 223, startPoint y: 95, endPoint x: 210, endPoint y: 95, distance: 12.1
click at [210, 95] on div "**********" at bounding box center [245, 44] width 192 height 240
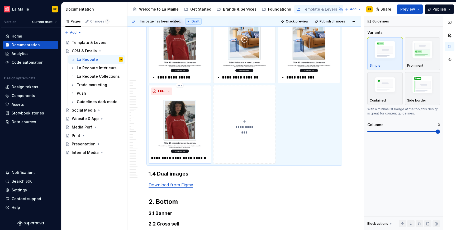
click at [184, 153] on img at bounding box center [180, 125] width 58 height 56
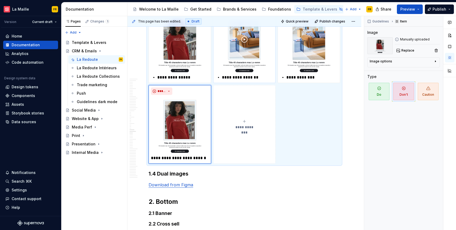
click at [232, 72] on img at bounding box center [245, 44] width 58 height 56
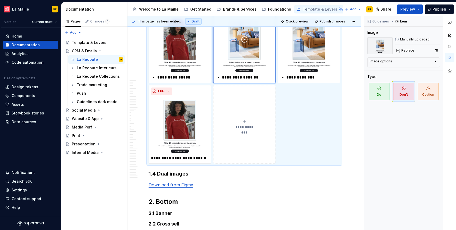
click at [245, 124] on button "**********" at bounding box center [244, 124] width 63 height 78
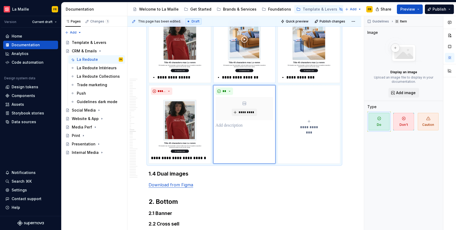
click at [243, 81] on p "**********" at bounding box center [247, 77] width 51 height 6
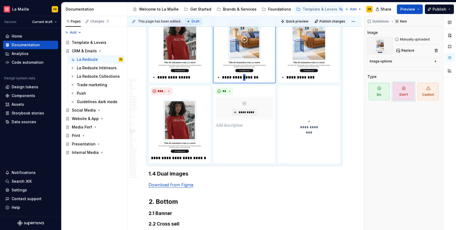
click at [243, 81] on p "**********" at bounding box center [247, 77] width 51 height 6
click at [222, 81] on li "**********" at bounding box center [247, 77] width 51 height 6
click at [216, 81] on div "**********" at bounding box center [245, 77] width 58 height 6
drag, startPoint x: 257, startPoint y: 96, endPoint x: 209, endPoint y: 96, distance: 48.6
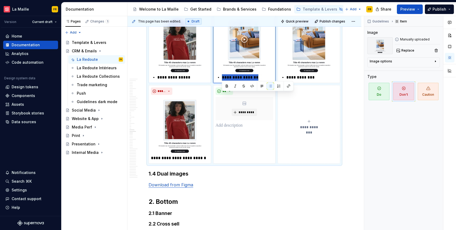
click at [209, 96] on div "**********" at bounding box center [245, 44] width 192 height 240
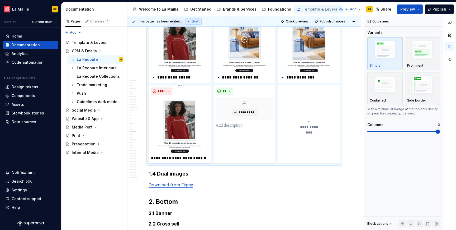
copy h5 "Do / Don’t"
click at [177, 161] on p "**********" at bounding box center [180, 158] width 58 height 6
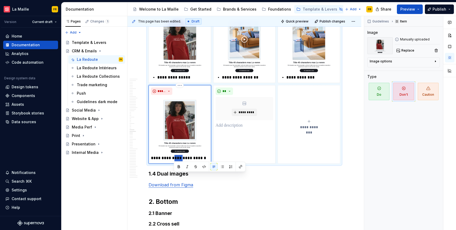
click at [177, 161] on p "**********" at bounding box center [180, 158] width 58 height 6
click at [235, 81] on p "**********" at bounding box center [247, 77] width 51 height 6
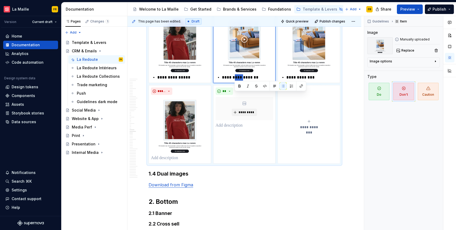
click at [235, 81] on p "**********" at bounding box center [247, 77] width 51 height 6
click at [177, 161] on p at bounding box center [180, 158] width 58 height 6
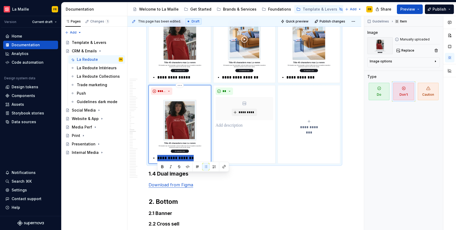
drag, startPoint x: 158, startPoint y: 175, endPoint x: 207, endPoint y: 180, distance: 49.1
click at [207, 163] on div "**********" at bounding box center [180, 124] width 63 height 78
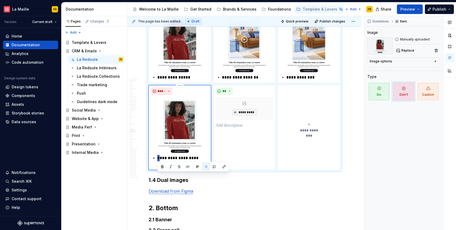
click at [157, 167] on div "**********" at bounding box center [180, 161] width 58 height 13
type textarea "*"
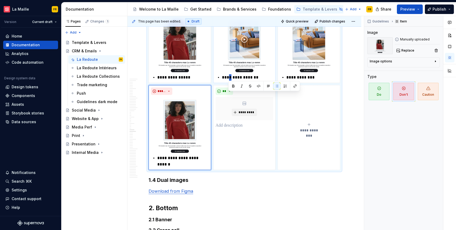
click at [231, 81] on p "**********" at bounding box center [247, 77] width 51 height 6
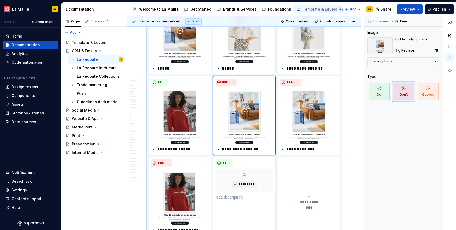
scroll to position [4345, 0]
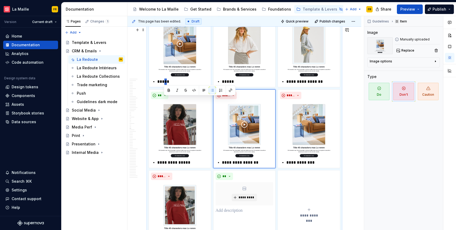
click at [166, 85] on p "*****" at bounding box center [182, 81] width 51 height 6
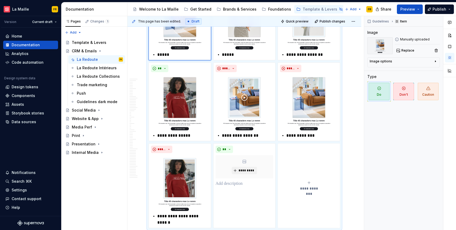
scroll to position [4369, 0]
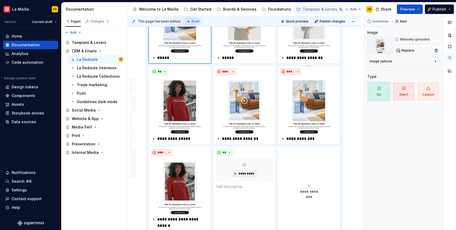
click at [307, 130] on img at bounding box center [309, 105] width 58 height 56
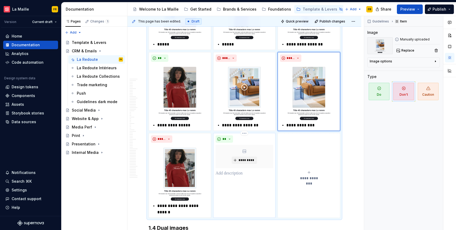
scroll to position [4412, 0]
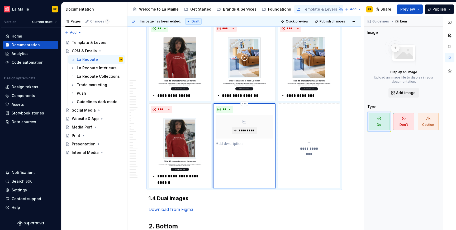
click at [246, 169] on div "** *********" at bounding box center [244, 145] width 63 height 85
click at [297, 90] on img at bounding box center [309, 62] width 58 height 56
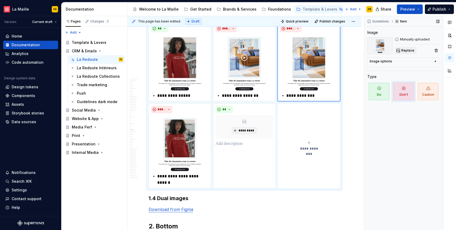
click at [410, 50] on span "Replace" at bounding box center [408, 50] width 13 height 4
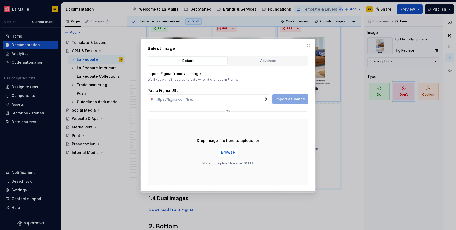
click at [227, 153] on span "Browse" at bounding box center [228, 151] width 14 height 5
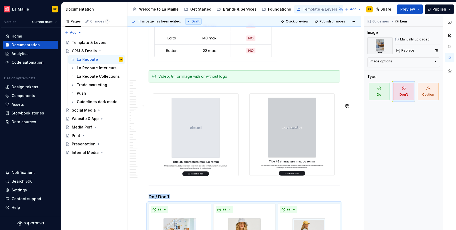
scroll to position [4149, 0]
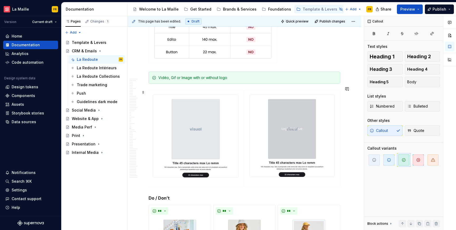
click at [180, 80] on div "Vidéo, Gif or Image with or without logo" at bounding box center [247, 77] width 179 height 5
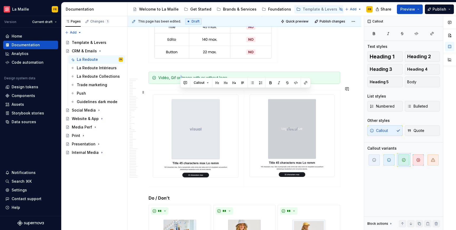
click at [180, 80] on div "Vidéo, Gif or Image with or without logo" at bounding box center [247, 77] width 179 height 5
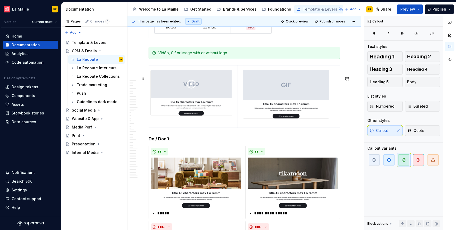
scroll to position [0, 0]
type textarea "*"
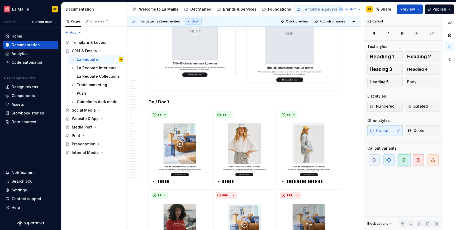
scroll to position [4247, 0]
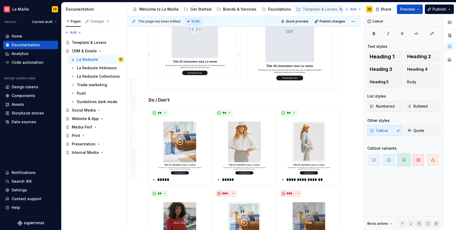
click at [191, 88] on td at bounding box center [195, 40] width 92 height 96
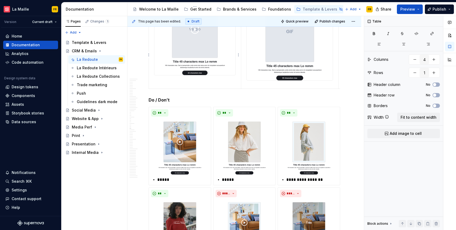
click at [197, 88] on td at bounding box center [195, 40] width 92 height 96
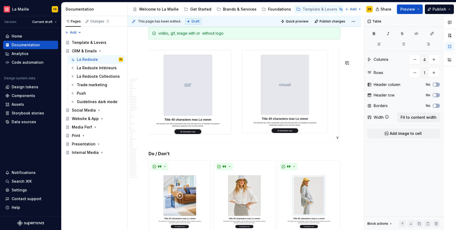
scroll to position [4196, 0]
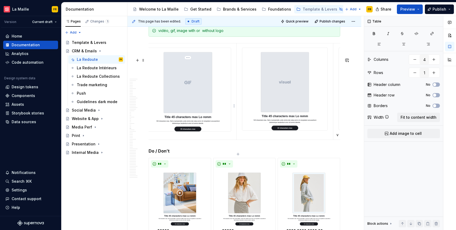
click at [200, 99] on img at bounding box center [188, 89] width 86 height 83
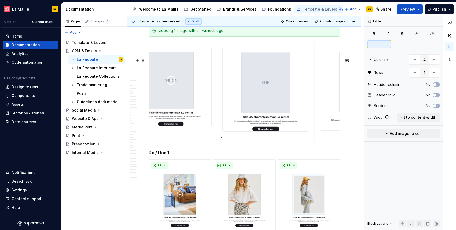
scroll to position [0, 0]
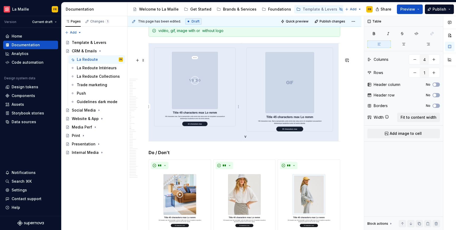
drag, startPoint x: 247, startPoint y: 152, endPoint x: 239, endPoint y: 151, distance: 8.0
click at [239, 141] on tr "v v" at bounding box center [340, 92] width 383 height 98
click at [250, 139] on p "v" at bounding box center [290, 136] width 91 height 5
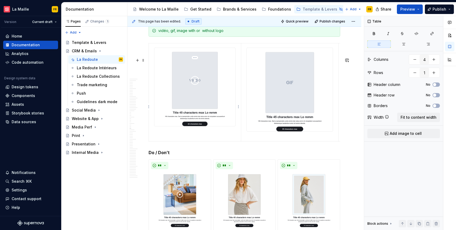
click at [204, 141] on td at bounding box center [195, 92] width 92 height 98
click at [159, 96] on img at bounding box center [194, 87] width 81 height 78
click at [273, 141] on td at bounding box center [290, 92] width 98 height 98
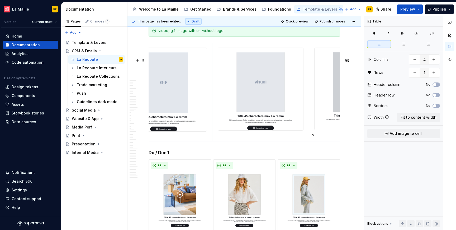
scroll to position [0, 133]
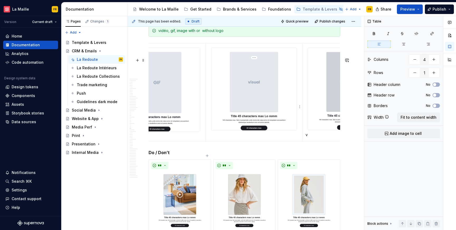
click at [255, 141] on td at bounding box center [254, 92] width 97 height 98
click at [260, 111] on img at bounding box center [254, 89] width 85 height 82
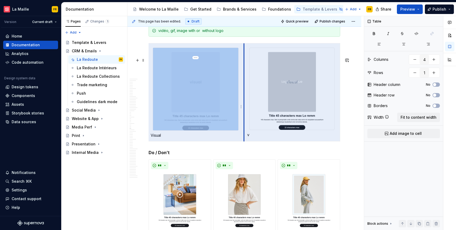
click at [243, 141] on tr "video Gif Visual v" at bounding box center [149, 92] width 383 height 98
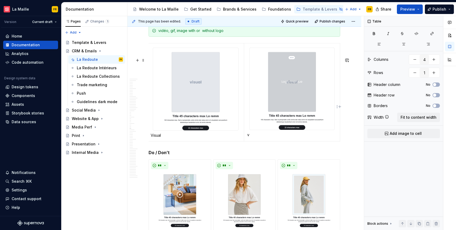
click at [255, 137] on p "v" at bounding box center [292, 134] width 90 height 5
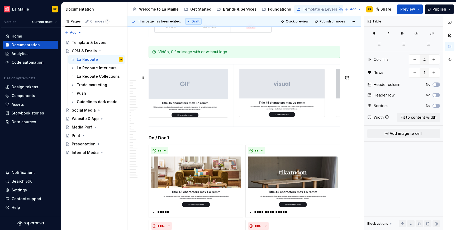
scroll to position [0, 0]
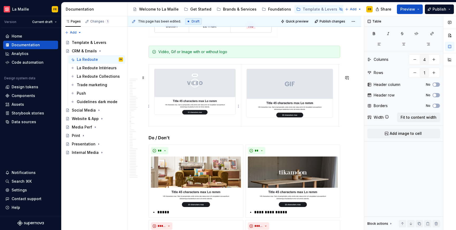
click at [170, 126] on td at bounding box center [195, 95] width 92 height 62
click at [199, 86] on img at bounding box center [194, 91] width 81 height 45
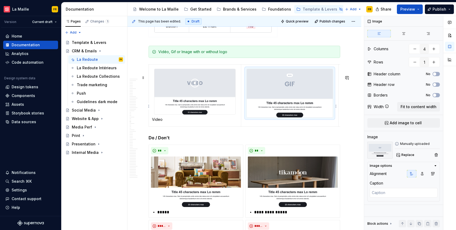
click at [265, 110] on img at bounding box center [290, 93] width 86 height 48
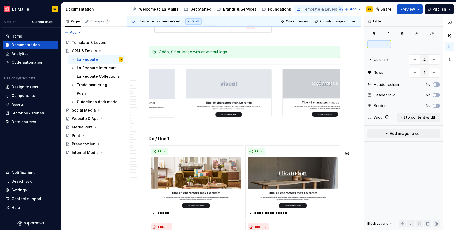
scroll to position [0, 157]
click at [256, 117] on img at bounding box center [229, 93] width 85 height 48
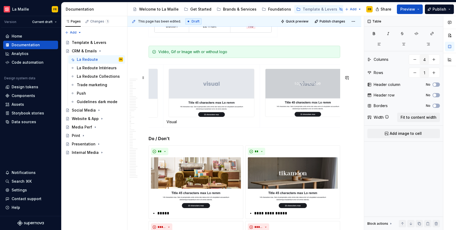
scroll to position [0, 191]
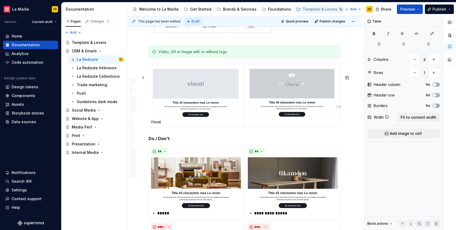
click at [267, 116] on img at bounding box center [292, 93] width 85 height 48
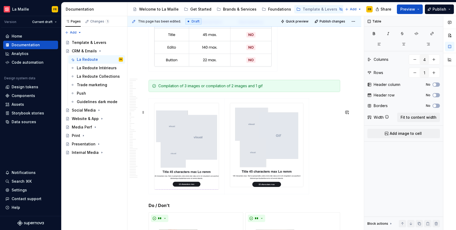
scroll to position [2972, 0]
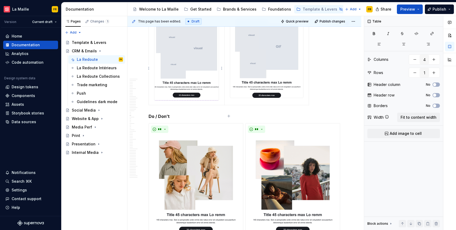
click at [203, 89] on img at bounding box center [186, 57] width 64 height 86
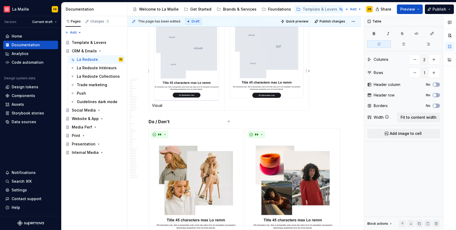
click at [256, 69] on img at bounding box center [266, 55] width 73 height 83
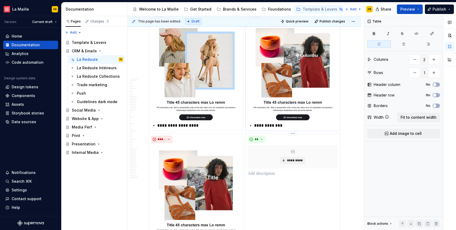
scroll to position [3193, 0]
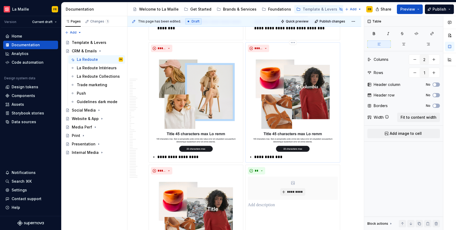
click at [292, 126] on img at bounding box center [293, 102] width 90 height 97
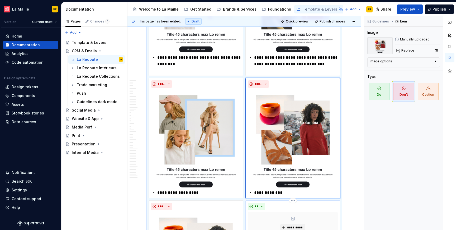
scroll to position [3032, 0]
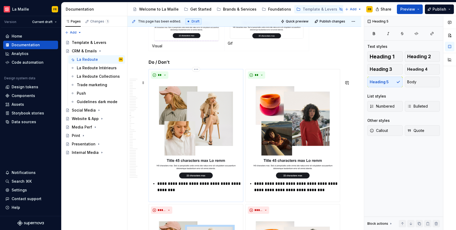
click at [225, 79] on div "**" at bounding box center [196, 74] width 90 height 7
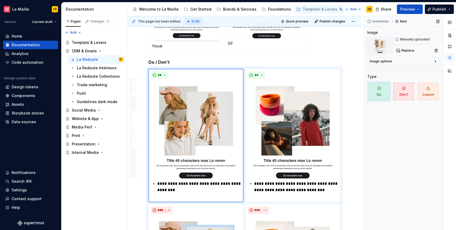
click at [390, 63] on div "Image options" at bounding box center [381, 61] width 22 height 4
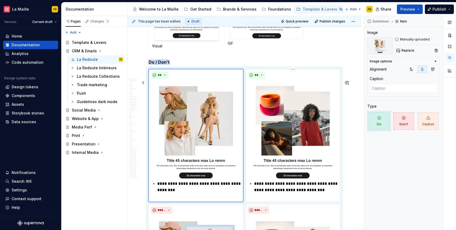
click at [261, 128] on img at bounding box center [293, 129] width 90 height 97
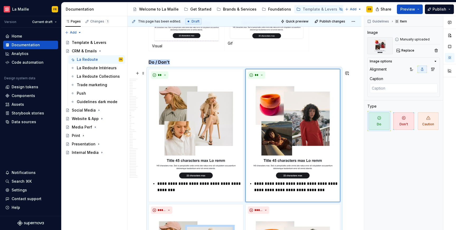
click at [255, 65] on h5 "Do / Don’t" at bounding box center [245, 61] width 192 height 5
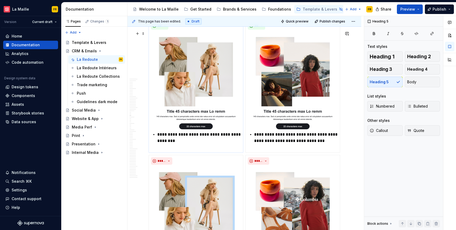
scroll to position [3081, 0]
click at [160, 70] on img at bounding box center [196, 79] width 90 height 97
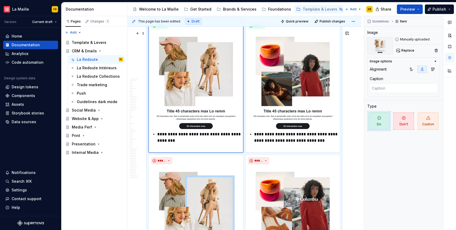
click at [320, 142] on p "**********" at bounding box center [296, 140] width 84 height 19
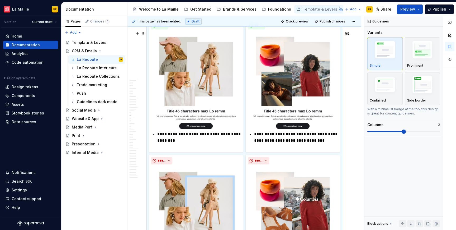
scroll to position [3096, 0]
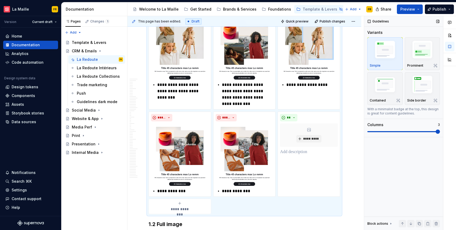
click at [436, 131] on span at bounding box center [438, 131] width 4 height 4
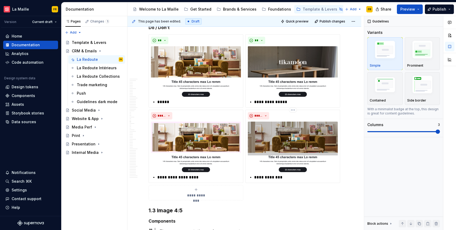
scroll to position [3567, 0]
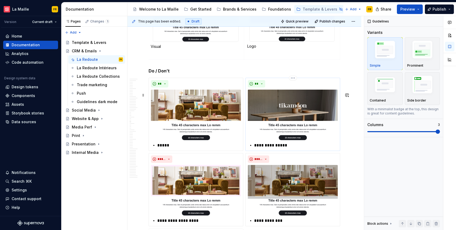
click at [316, 148] on p "**********" at bounding box center [296, 145] width 84 height 6
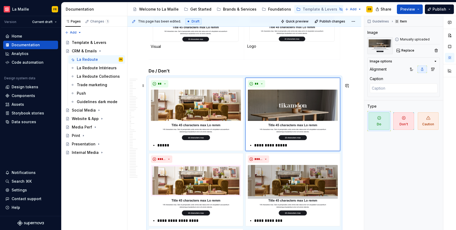
click at [212, 73] on h5 "Do / Don’t" at bounding box center [245, 70] width 192 height 5
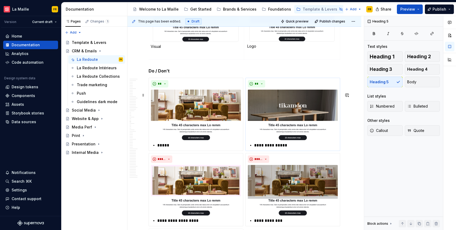
drag, startPoint x: 209, startPoint y: 87, endPoint x: 248, endPoint y: 118, distance: 49.7
click at [167, 87] on button "**" at bounding box center [159, 83] width 17 height 7
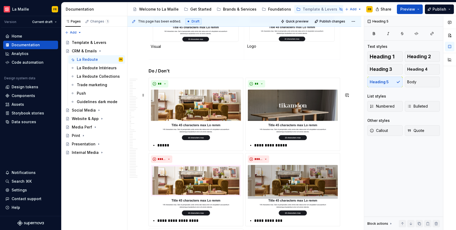
drag, startPoint x: 285, startPoint y: 91, endPoint x: 289, endPoint y: 91, distance: 4.8
click at [290, 91] on div "**********" at bounding box center [245, 161] width 192 height 166
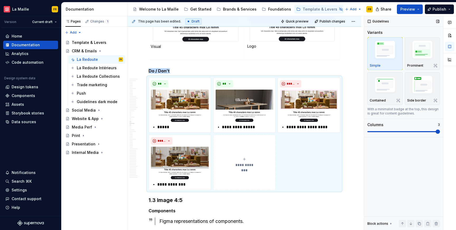
click at [440, 134] on span at bounding box center [438, 131] width 4 height 4
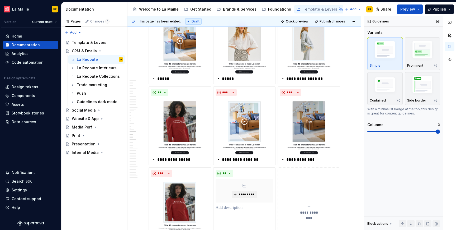
scroll to position [4103, 0]
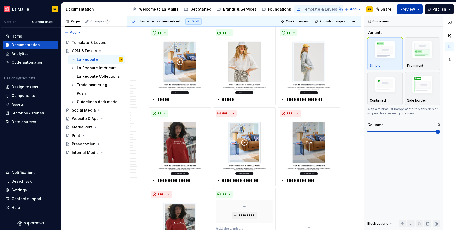
click at [412, 11] on span "Preview" at bounding box center [408, 9] width 15 height 5
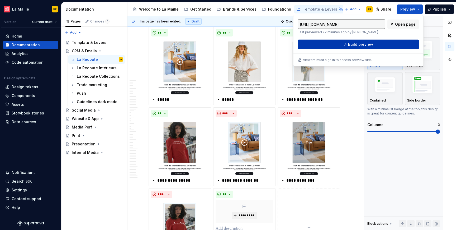
click at [375, 45] on button "Build preview" at bounding box center [358, 45] width 121 height 10
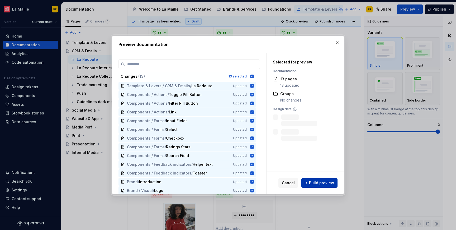
click at [314, 185] on span "Build preview" at bounding box center [321, 182] width 25 height 5
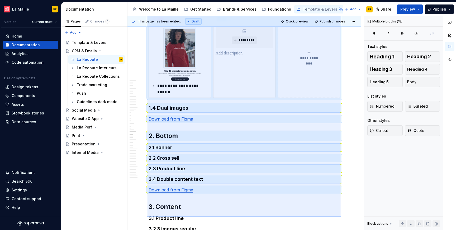
scroll to position [4303, 0]
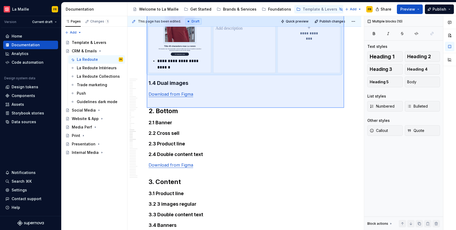
drag, startPoint x: 147, startPoint y: 71, endPoint x: 344, endPoint y: 108, distance: 201.0
click at [344, 108] on div "This page has been edited. Draft Quick preview Publish changes Hidden page CRM …" at bounding box center [246, 123] width 237 height 214
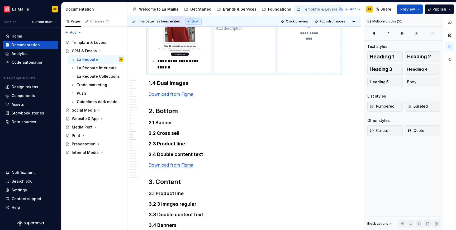
scroll to position [4176, 0]
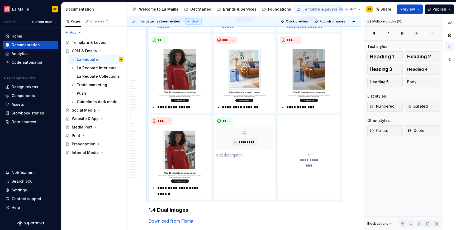
copy div "1.3 Image 4:5 Components Figma representations of components. Desk version Mobi…"
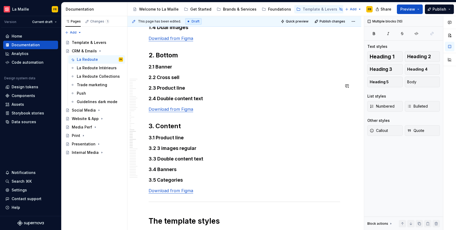
scroll to position [4358, 0]
click at [196, 31] on h3 "1.4 Dual images" at bounding box center [245, 27] width 192 height 7
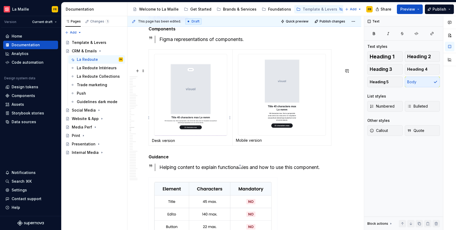
scroll to position [4366, 0]
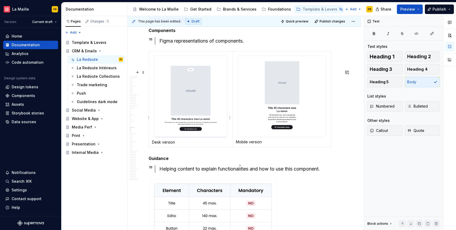
click at [199, 117] on img at bounding box center [190, 96] width 73 height 81
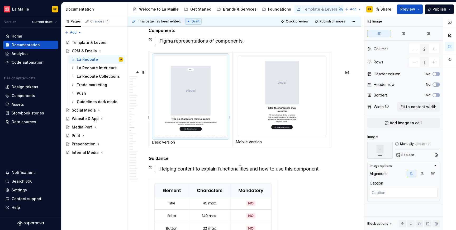
click at [199, 117] on img at bounding box center [190, 96] width 73 height 81
click at [405, 156] on span "Replace" at bounding box center [408, 155] width 13 height 4
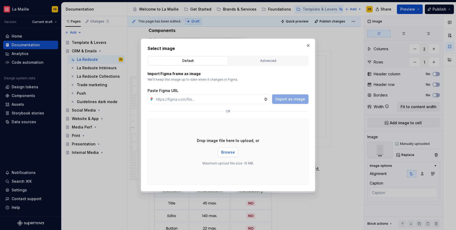
click at [233, 153] on span "Browse" at bounding box center [228, 151] width 14 height 5
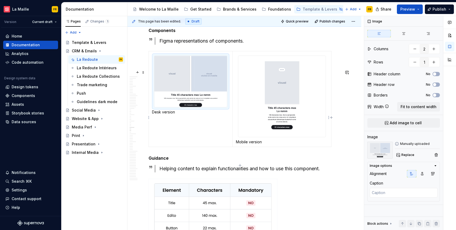
click at [290, 99] on img at bounding box center [281, 96] width 87 height 81
click at [403, 157] on span "Replace" at bounding box center [408, 155] width 13 height 4
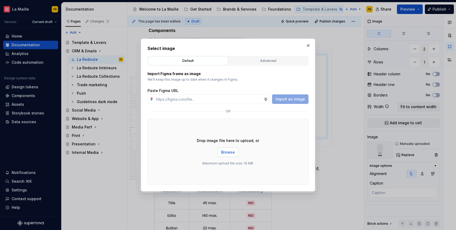
click at [226, 151] on span "Browse" at bounding box center [228, 151] width 14 height 5
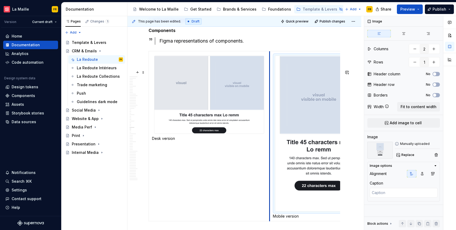
drag, startPoint x: 244, startPoint y: 124, endPoint x: 270, endPoint y: 130, distance: 27.0
click at [270, 130] on td "Mobile version" at bounding box center [319, 136] width 99 height 170
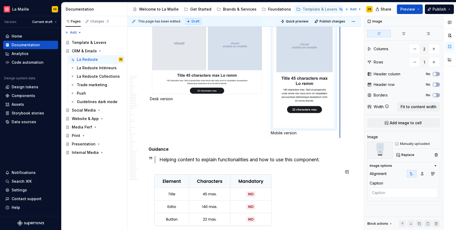
scroll to position [0, 0]
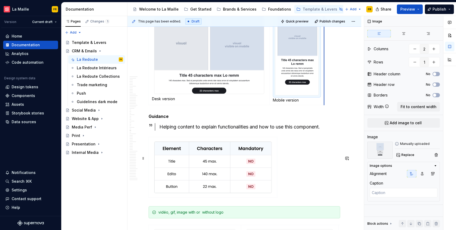
drag, startPoint x: 331, startPoint y: 183, endPoint x: 295, endPoint y: 161, distance: 42.2
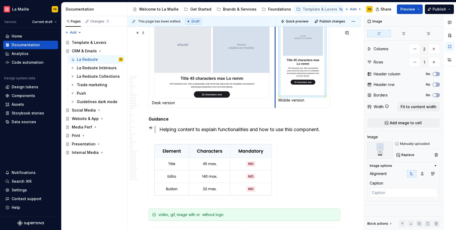
drag, startPoint x: 270, startPoint y: 103, endPoint x: 276, endPoint y: 106, distance: 6.4
click at [276, 106] on td "Mobile version" at bounding box center [302, 60] width 55 height 96
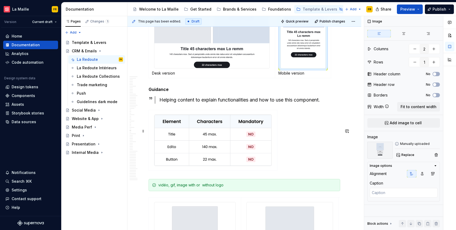
scroll to position [4440, 0]
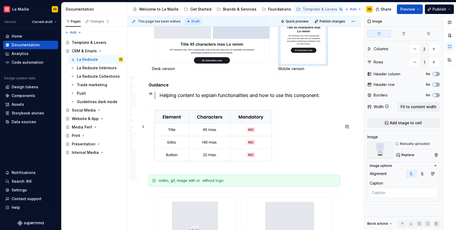
type textarea "*"
type input "1"
click at [243, 150] on img at bounding box center [212, 135] width 117 height 51
click at [404, 154] on span "Replace" at bounding box center [408, 155] width 13 height 4
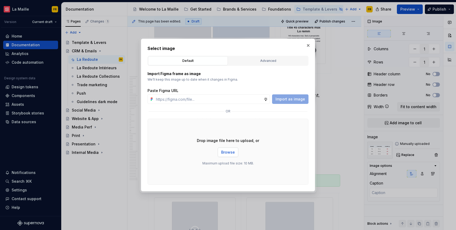
click at [229, 150] on span "Browse" at bounding box center [228, 151] width 14 height 5
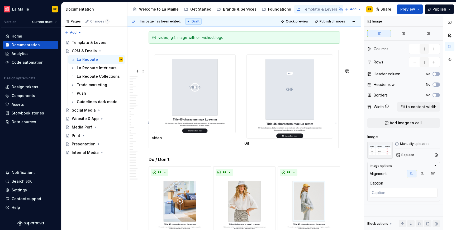
scroll to position [4583, 0]
type textarea "*"
type input "4"
click at [212, 115] on img at bounding box center [194, 93] width 81 height 78
click at [406, 157] on button "Replace" at bounding box center [406, 154] width 22 height 7
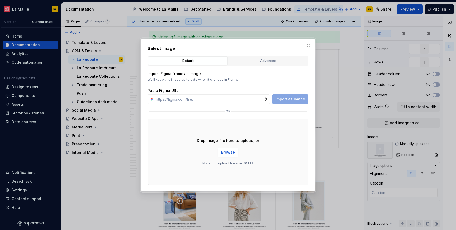
click at [229, 154] on span "Browse" at bounding box center [228, 151] width 14 height 5
click at [307, 44] on button "button" at bounding box center [308, 45] width 7 height 7
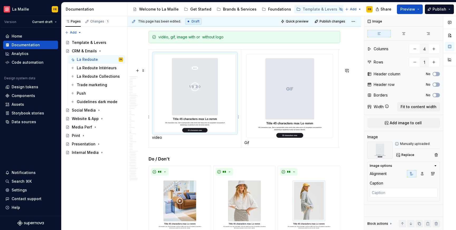
click at [212, 96] on img at bounding box center [194, 93] width 81 height 78
click at [405, 155] on span "Replace" at bounding box center [408, 155] width 13 height 4
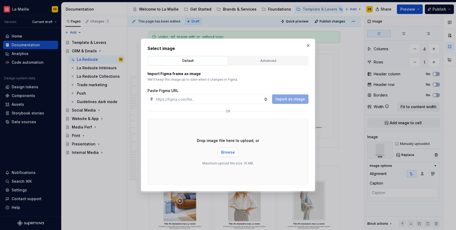
click at [229, 153] on span "Browse" at bounding box center [228, 151] width 14 height 5
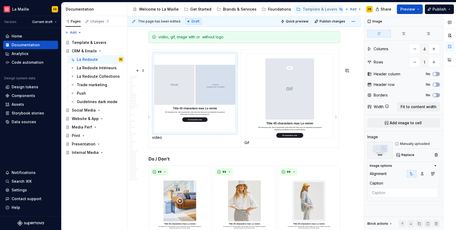
click at [312, 126] on img at bounding box center [290, 95] width 86 height 83
click at [408, 155] on span "Replace" at bounding box center [408, 155] width 13 height 4
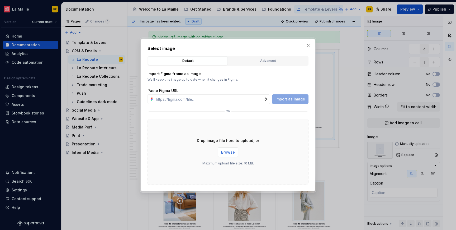
click at [234, 153] on span "Browse" at bounding box center [228, 151] width 14 height 5
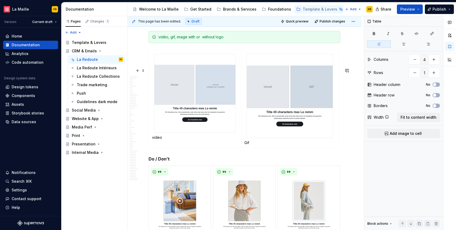
click at [225, 150] on div "video Gif Visual Logo" at bounding box center [245, 99] width 192 height 100
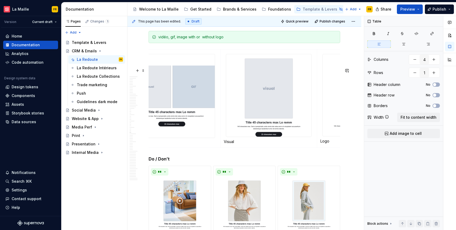
scroll to position [0, 118]
click at [270, 131] on img at bounding box center [269, 95] width 85 height 82
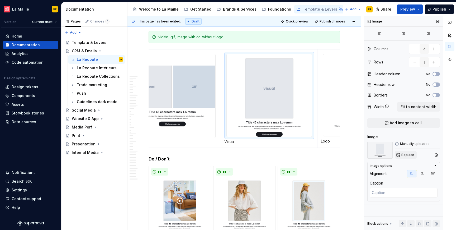
click at [403, 155] on span "Replace" at bounding box center [408, 155] width 13 height 4
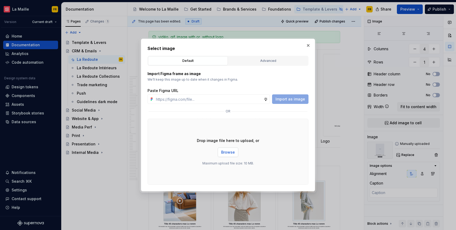
click at [230, 154] on span "Browse" at bounding box center [228, 151] width 14 height 5
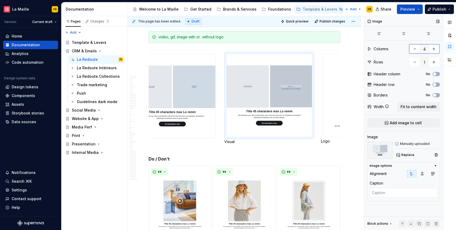
click at [415, 48] on button "button" at bounding box center [415, 49] width 10 height 10
type textarea "*"
type input "3"
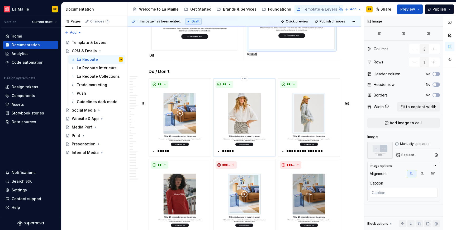
scroll to position [4671, 0]
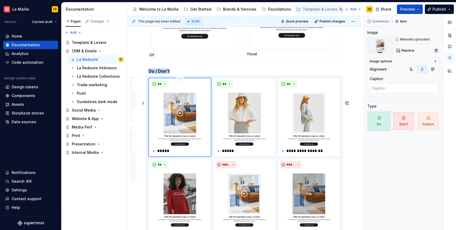
click at [190, 145] on img at bounding box center [180, 118] width 58 height 56
click at [406, 50] on span "Replace" at bounding box center [408, 50] width 13 height 4
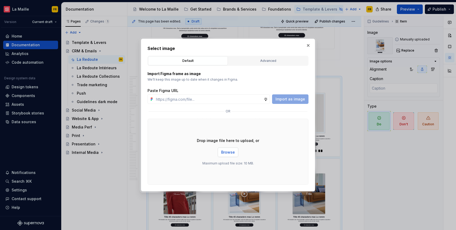
click at [231, 152] on span "Browse" at bounding box center [228, 151] width 14 height 5
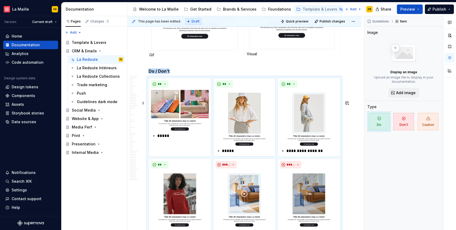
scroll to position [4794, 0]
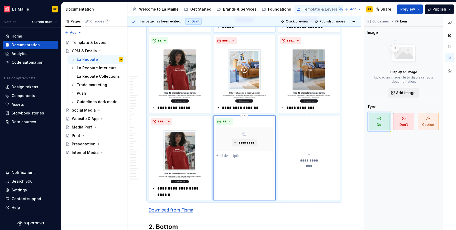
click at [243, 125] on div "**" at bounding box center [245, 121] width 58 height 7
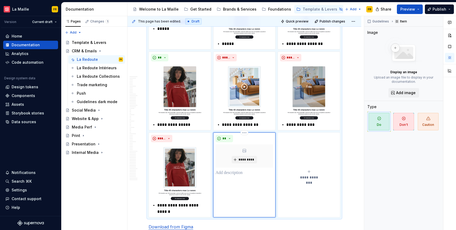
scroll to position [4701, 0]
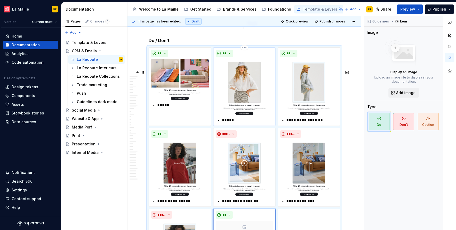
click at [248, 108] on img at bounding box center [245, 87] width 58 height 56
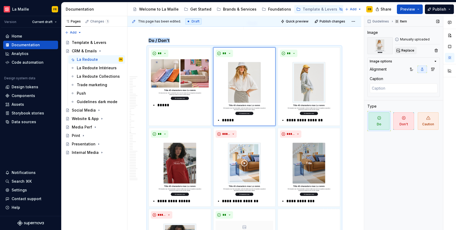
click at [401, 50] on button "Replace" at bounding box center [406, 50] width 22 height 7
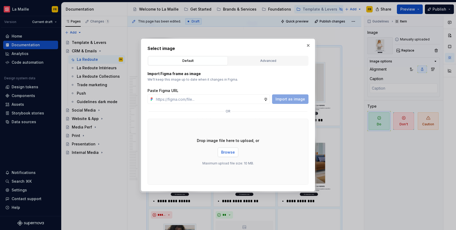
click at [225, 155] on button "Browse" at bounding box center [228, 152] width 21 height 10
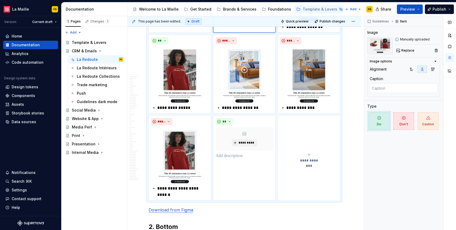
scroll to position [4690, 0]
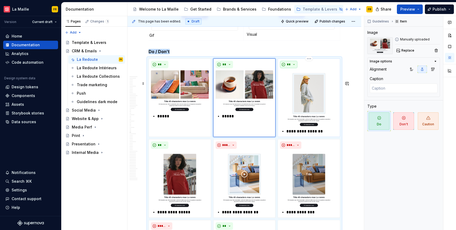
click at [295, 68] on button "**" at bounding box center [288, 64] width 17 height 7
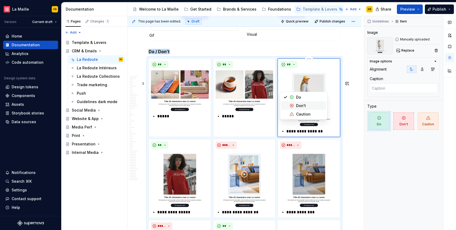
click at [296, 106] on div "Don't" at bounding box center [301, 105] width 10 height 5
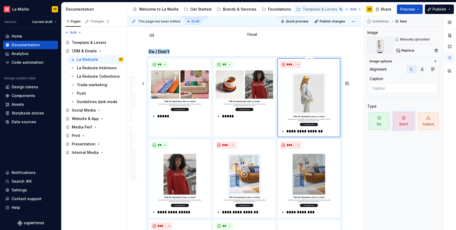
drag, startPoint x: 313, startPoint y: 116, endPoint x: 357, endPoint y: 98, distance: 47.5
click at [313, 116] on img at bounding box center [309, 98] width 58 height 56
click at [402, 48] on span "Replace" at bounding box center [408, 50] width 13 height 4
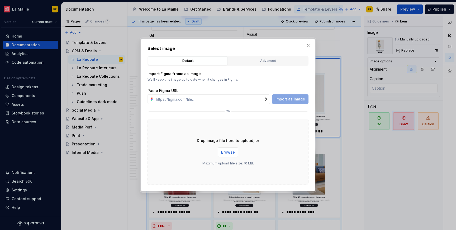
click at [222, 151] on span "Browse" at bounding box center [228, 151] width 14 height 5
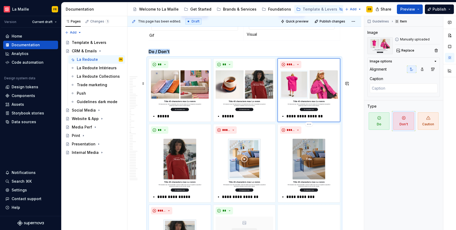
scroll to position [4794, 0]
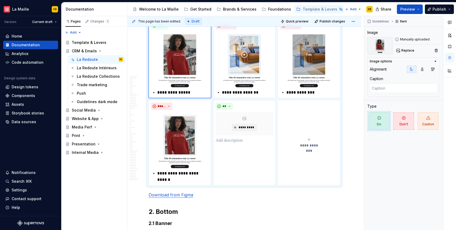
click at [201, 87] on img at bounding box center [180, 59] width 58 height 56
click at [413, 50] on span "Replace" at bounding box center [408, 50] width 13 height 4
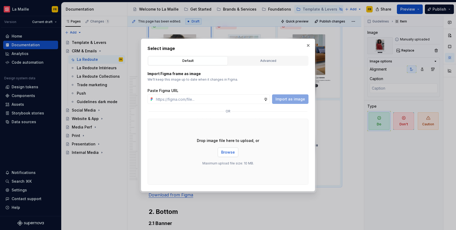
click at [234, 151] on span "Browse" at bounding box center [228, 151] width 14 height 5
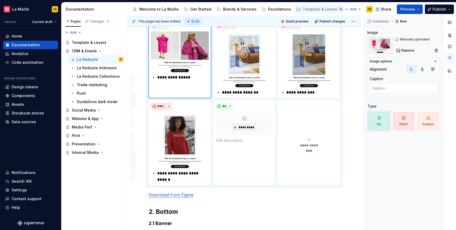
click at [162, 29] on button "**" at bounding box center [159, 25] width 17 height 7
click at [167, 67] on div "Don't" at bounding box center [172, 66] width 10 height 5
click at [236, 77] on img at bounding box center [245, 59] width 58 height 56
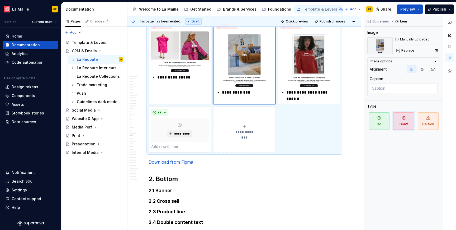
click at [241, 76] on img at bounding box center [245, 59] width 58 height 56
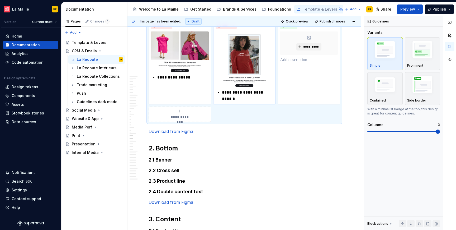
click at [248, 78] on img at bounding box center [245, 59] width 58 height 56
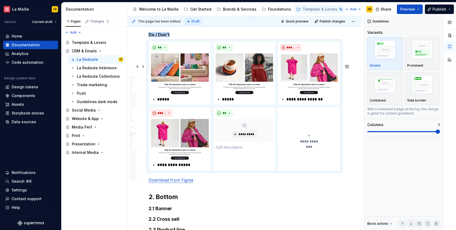
scroll to position [4707, 0]
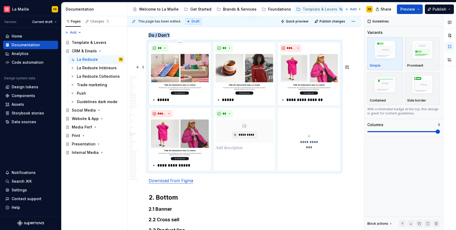
click at [159, 103] on p "*****" at bounding box center [182, 100] width 51 height 6
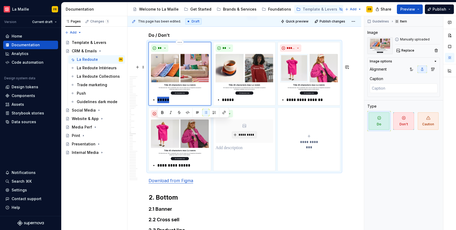
paste div
click at [158, 103] on p "*****" at bounding box center [182, 100] width 51 height 6
type textarea "*"
click at [229, 103] on p "*****" at bounding box center [247, 100] width 51 height 6
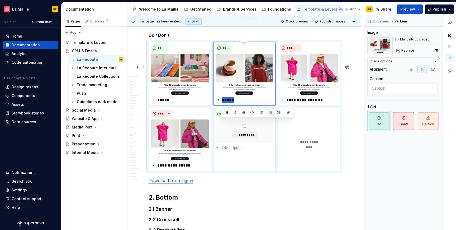
drag, startPoint x: 221, startPoint y: 121, endPoint x: 252, endPoint y: 132, distance: 32.5
click at [245, 105] on div "** *****" at bounding box center [244, 73] width 63 height 63
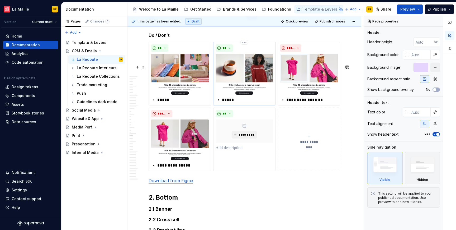
click at [229, 103] on p "*****" at bounding box center [247, 100] width 51 height 6
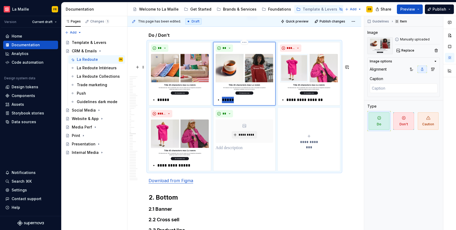
click at [229, 103] on p "*****" at bounding box center [247, 100] width 51 height 6
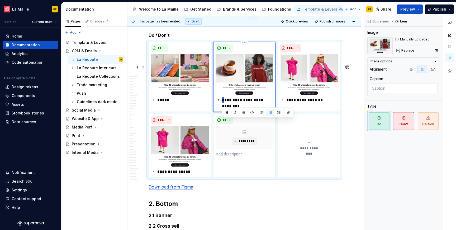
click at [221, 109] on div "**********" at bounding box center [245, 103] width 58 height 13
type textarea "*"
click at [300, 103] on p "**********" at bounding box center [312, 100] width 51 height 6
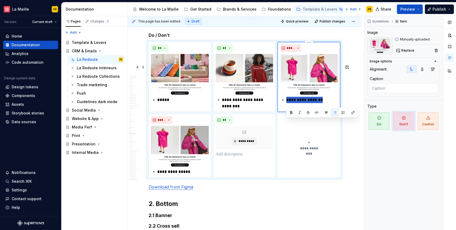
drag, startPoint x: 286, startPoint y: 123, endPoint x: 331, endPoint y: 128, distance: 44.9
click at [331, 112] on div "**********" at bounding box center [309, 77] width 63 height 70
click at [288, 103] on p "**********" at bounding box center [312, 100] width 51 height 6
click at [287, 103] on p "**********" at bounding box center [312, 100] width 51 height 6
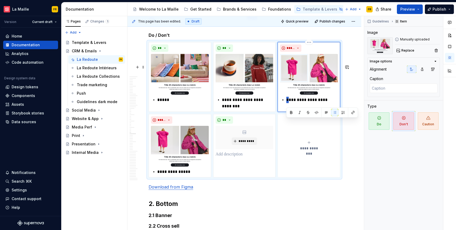
type textarea "*"
click at [161, 175] on p "**********" at bounding box center [182, 171] width 51 height 6
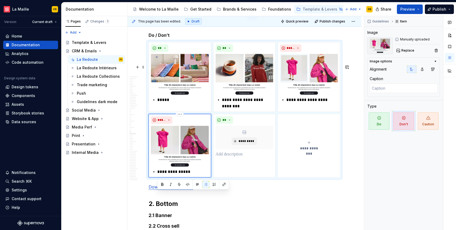
click at [157, 175] on div "**********" at bounding box center [180, 171] width 58 height 6
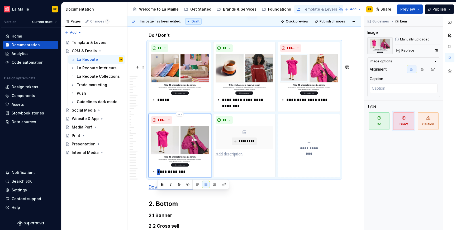
click at [157, 175] on div "**********" at bounding box center [180, 171] width 58 height 6
type textarea "*"
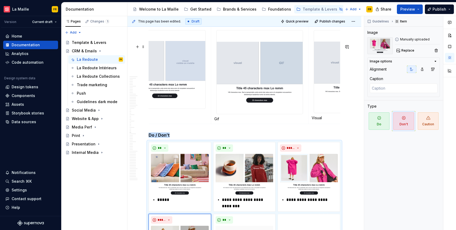
scroll to position [0, 0]
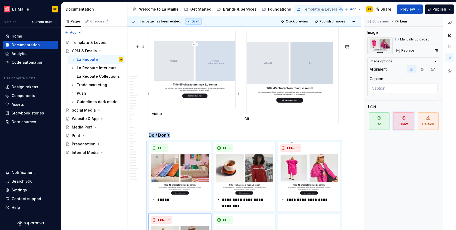
click at [157, 124] on td "video" at bounding box center [195, 75] width 92 height 98
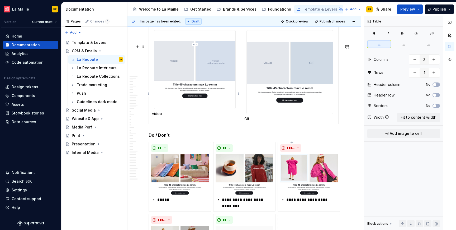
click at [157, 124] on td "video" at bounding box center [195, 75] width 92 height 98
click at [157, 116] on p "video" at bounding box center [195, 113] width 86 height 5
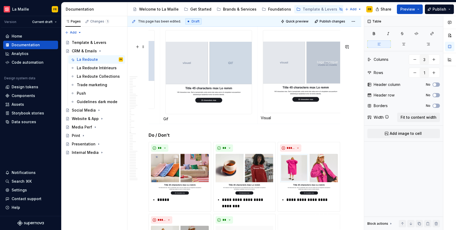
scroll to position [0, 95]
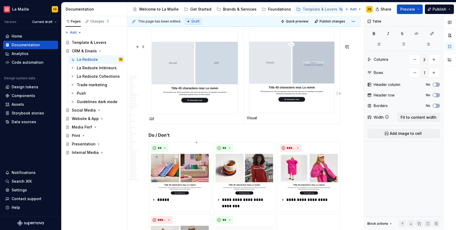
click at [253, 120] on p "Visual" at bounding box center [292, 117] width 90 height 5
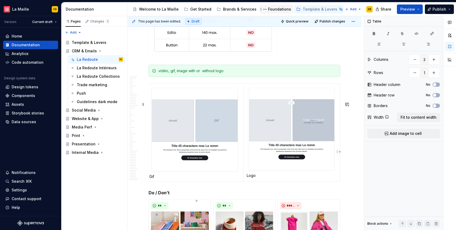
scroll to position [4548, 0]
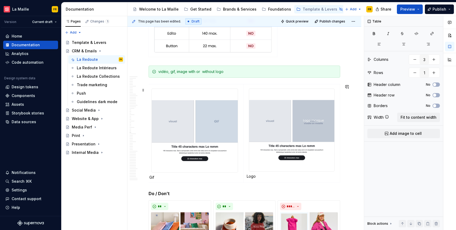
click at [187, 78] on div "vidéo, gif, image with or without logo" at bounding box center [245, 71] width 192 height 12
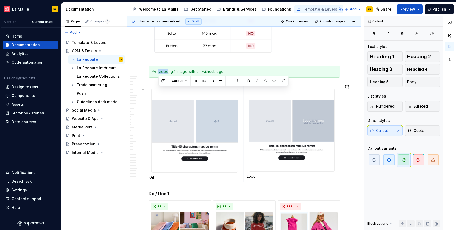
click at [186, 74] on div "vidéo, gif, image with or without logo" at bounding box center [247, 71] width 179 height 5
click at [158, 74] on div "gif, image with or without logo" at bounding box center [247, 71] width 179 height 5
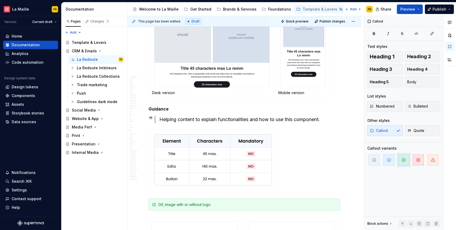
scroll to position [4416, 0]
click at [308, 95] on p "Mobile version" at bounding box center [303, 92] width 49 height 5
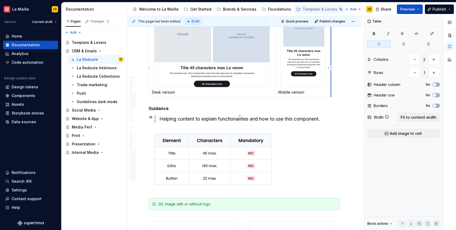
click at [331, 97] on td "Mobile version" at bounding box center [303, 49] width 56 height 96
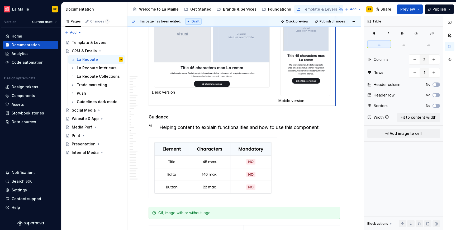
drag, startPoint x: 331, startPoint y: 101, endPoint x: 336, endPoint y: 105, distance: 6.0
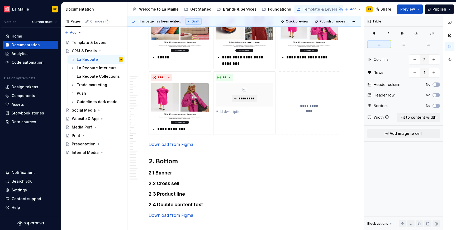
scroll to position [4757, 0]
click at [410, 8] on span "Preview" at bounding box center [408, 9] width 15 height 5
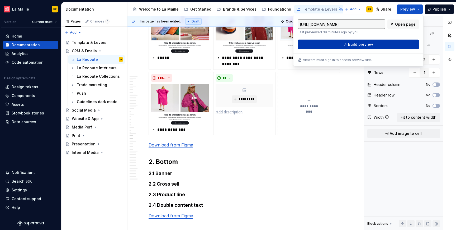
click at [377, 45] on button "Build preview" at bounding box center [358, 45] width 121 height 10
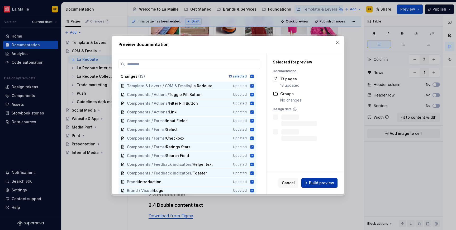
click at [322, 186] on button "Build preview" at bounding box center [320, 183] width 36 height 10
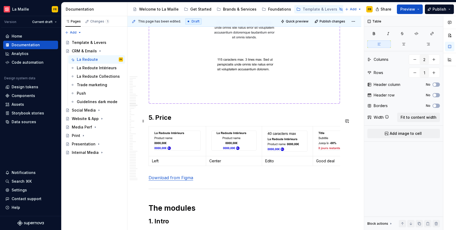
scroll to position [2505, 0]
type textarea "*"
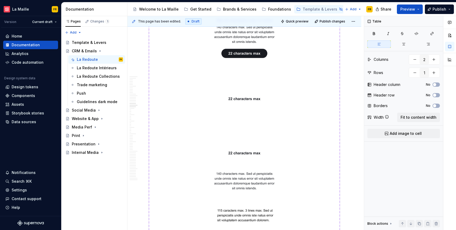
scroll to position [2302, 0]
